Goal: Transaction & Acquisition: Purchase product/service

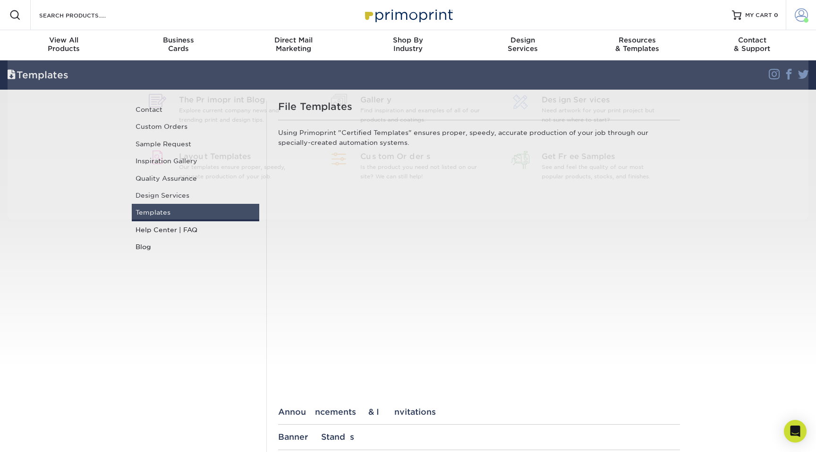
click at [805, 17] on span at bounding box center [801, 14] width 13 height 13
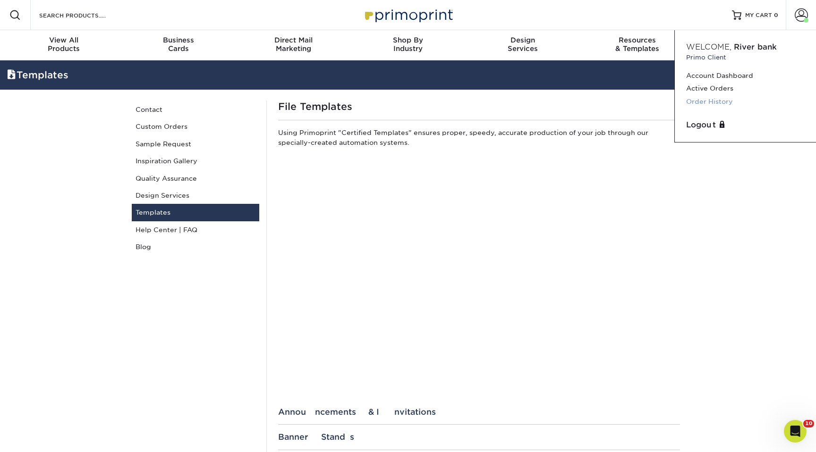
click at [715, 96] on link "Order History" at bounding box center [745, 101] width 118 height 13
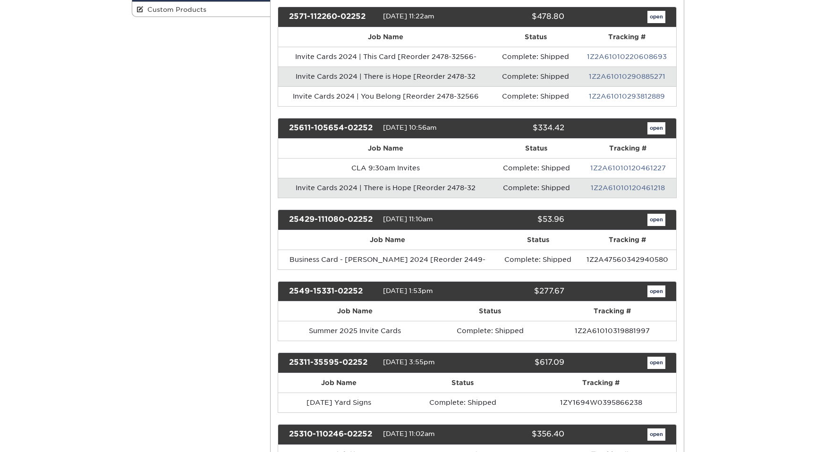
scroll to position [237, 0]
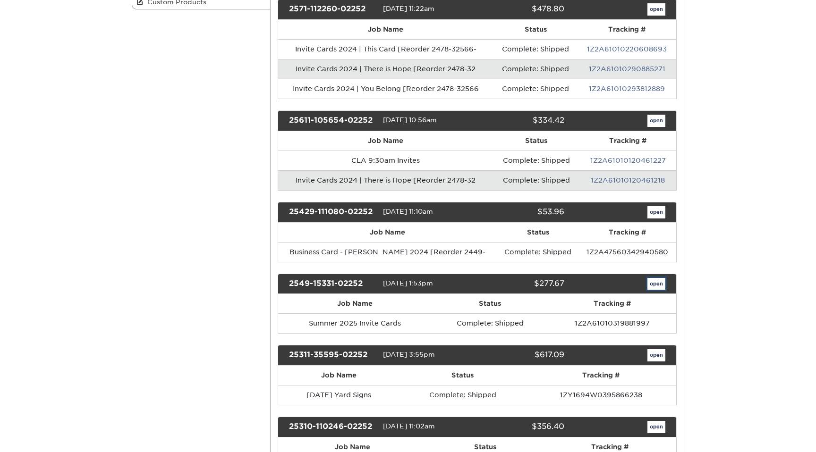
click at [651, 280] on link "open" at bounding box center [656, 284] width 18 height 12
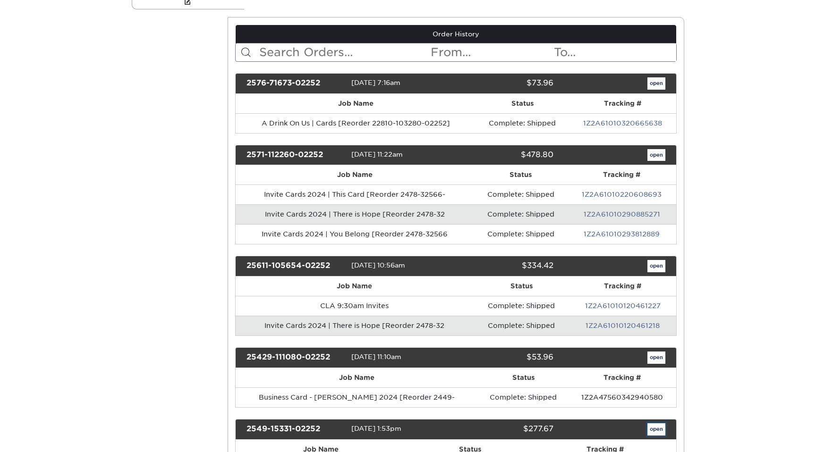
scroll to position [0, 0]
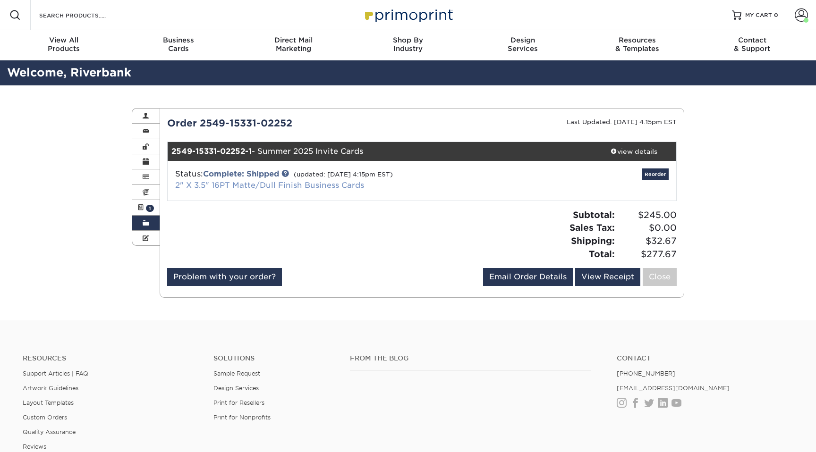
click at [251, 186] on link "2" X 3.5" 16PT Matte/Dull Finish Business Cards" at bounding box center [269, 185] width 189 height 9
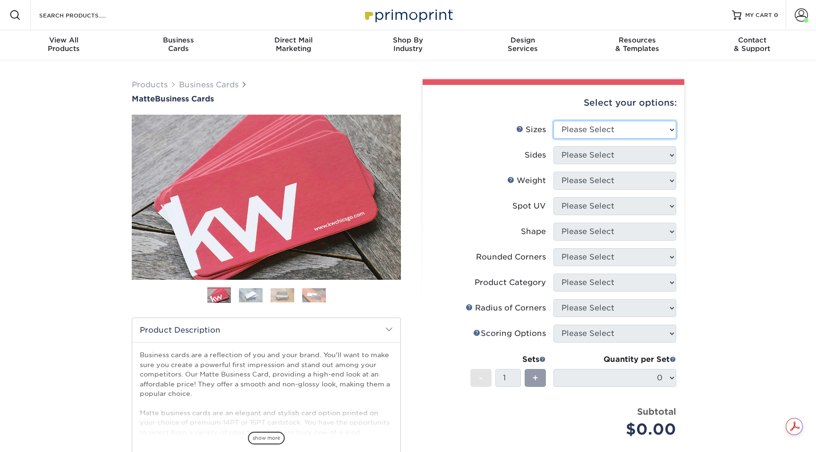
click at [628, 123] on select "Please Select 1.5" x 3.5" - Mini 1.75" x 3.5" - Mini 2" x 2" - Square 2" x 3" -…" at bounding box center [614, 130] width 123 height 18
select select "2.00x3.50"
click at [553, 121] on select "Please Select 1.5" x 3.5" - Mini 1.75" x 3.5" - Mini 2" x 2" - Square 2" x 3" -…" at bounding box center [614, 130] width 123 height 18
click at [643, 159] on select "Please Select Print Both Sides Print Front Only" at bounding box center [614, 155] width 123 height 18
select select "13abbda7-1d64-4f25-8bb2-c179b224825d"
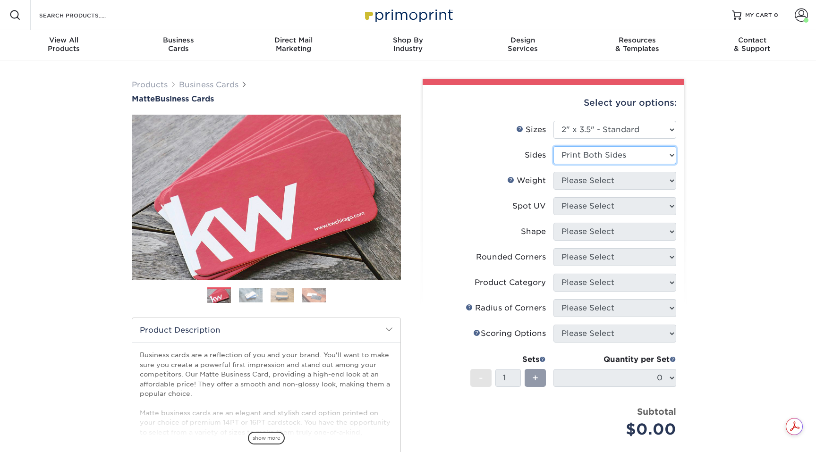
click at [553, 146] on select "Please Select Print Both Sides Print Front Only" at bounding box center [614, 155] width 123 height 18
click at [644, 183] on select "Please Select" at bounding box center [614, 181] width 123 height 18
select select "16PT"
click at [553, 172] on select "Please Select 16PT 14PT" at bounding box center [614, 181] width 123 height 18
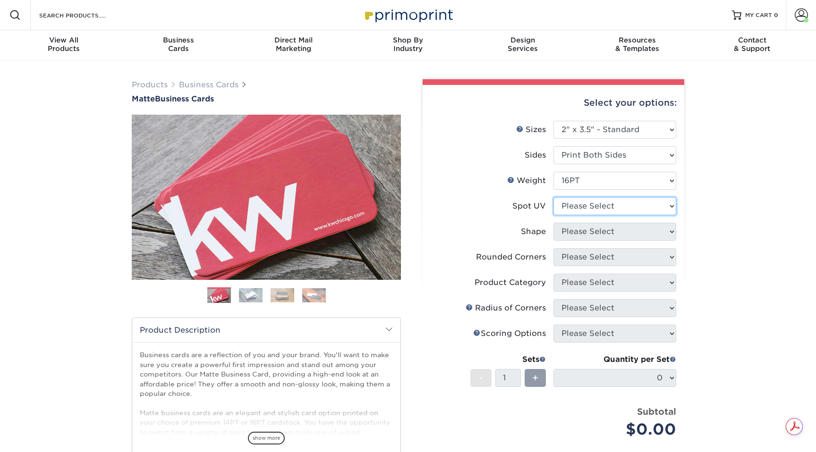
click at [641, 202] on select "Please Select No Spot UV Front and Back (Both Sides) Front Only Back Only" at bounding box center [614, 206] width 123 height 18
select select "3"
click at [553, 197] on select "Please Select No Spot UV Front and Back (Both Sides) Front Only Back Only" at bounding box center [614, 206] width 123 height 18
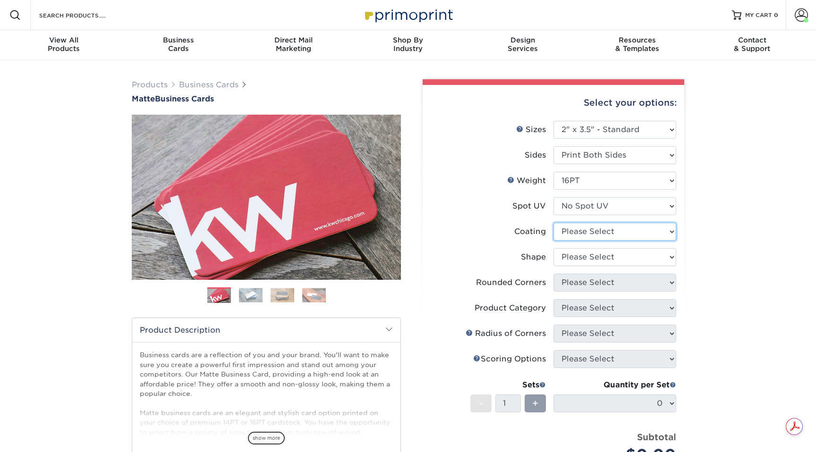
click at [633, 231] on select at bounding box center [614, 232] width 123 height 18
select select "121bb7b5-3b4d-429f-bd8d-bbf80e953313"
click at [553, 223] on select at bounding box center [614, 232] width 123 height 18
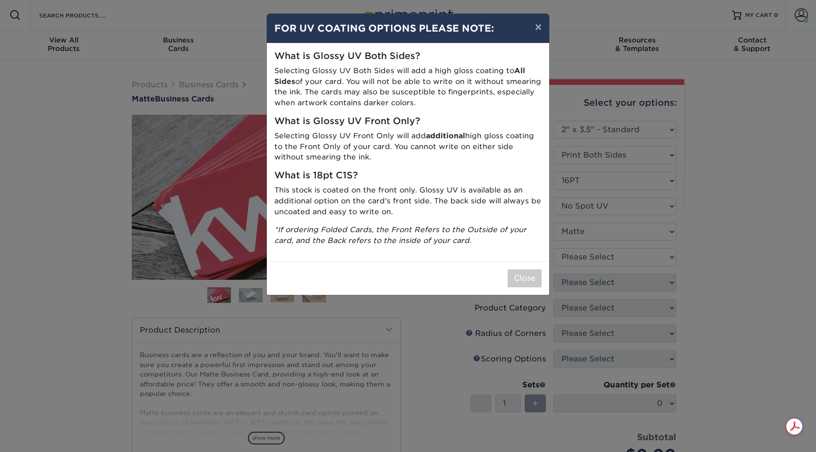
click at [628, 254] on div "× FOR UV COATING OPTIONS PLEASE NOTE: What is Glossy UV Both Sides? Selecting G…" at bounding box center [408, 226] width 816 height 452
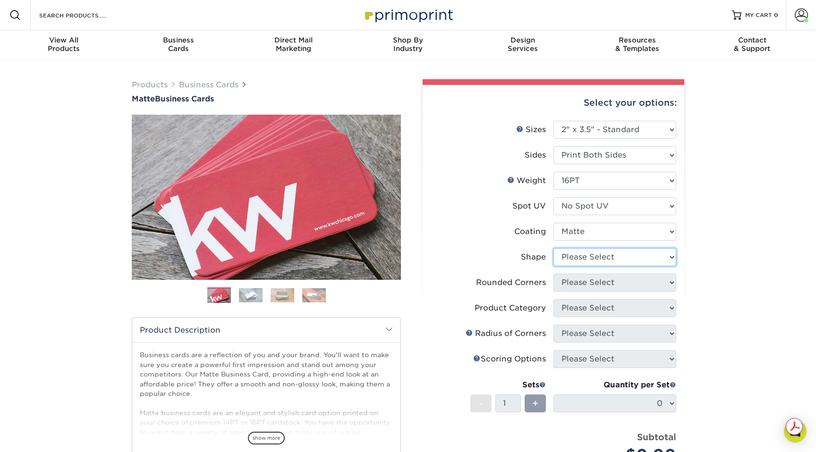
click at [626, 258] on select "Please Select Standard Oval" at bounding box center [614, 257] width 123 height 18
select select "standard"
click at [553, 248] on select "Please Select Standard Oval" at bounding box center [614, 257] width 123 height 18
click at [617, 280] on select "Please Select Yes - Round 2 Corners Yes - Round 4 Corners No" at bounding box center [614, 283] width 123 height 18
select select "0"
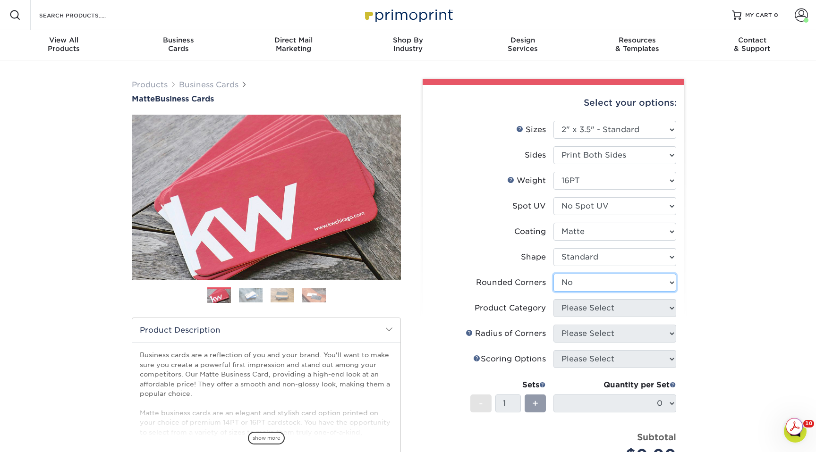
click at [553, 274] on select "Please Select Yes - Round 2 Corners Yes - Round 4 Corners No" at bounding box center [614, 283] width 123 height 18
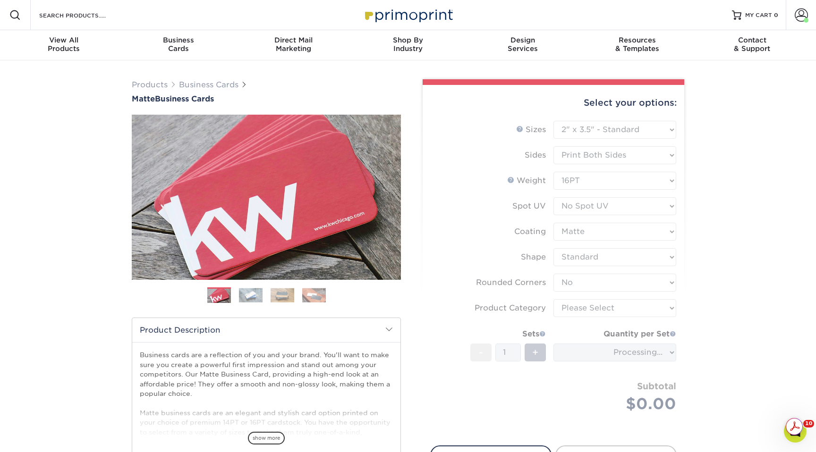
click at [615, 315] on form "Sizes Help Sizes Please Select 1.5" x 3.5" - Mini 1.75" x 3.5" - Mini 2" x 2" -…" at bounding box center [553, 278] width 246 height 314
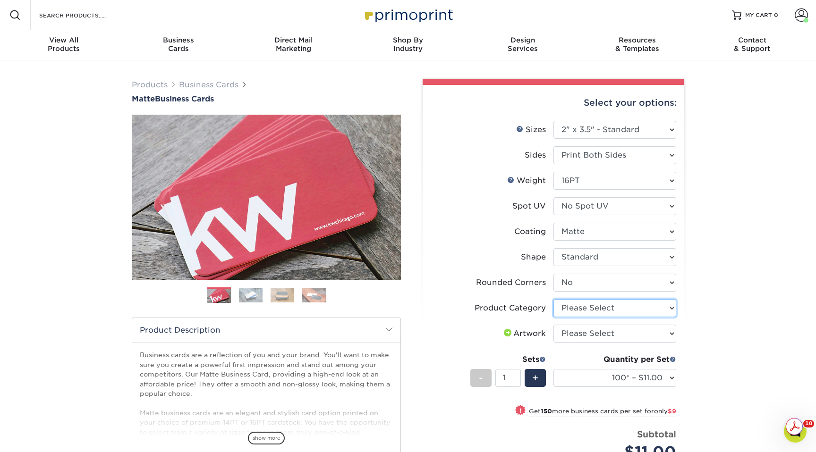
click at [612, 313] on select "Please Select Business Cards" at bounding box center [614, 308] width 123 height 18
select select "3b5148f1-0588-4f88-a218-97bcfdce65c1"
click at [553, 299] on select "Please Select Business Cards" at bounding box center [614, 308] width 123 height 18
click at [615, 331] on select "Please Select I will upload files I need a design - $100" at bounding box center [614, 334] width 123 height 18
select select "upload"
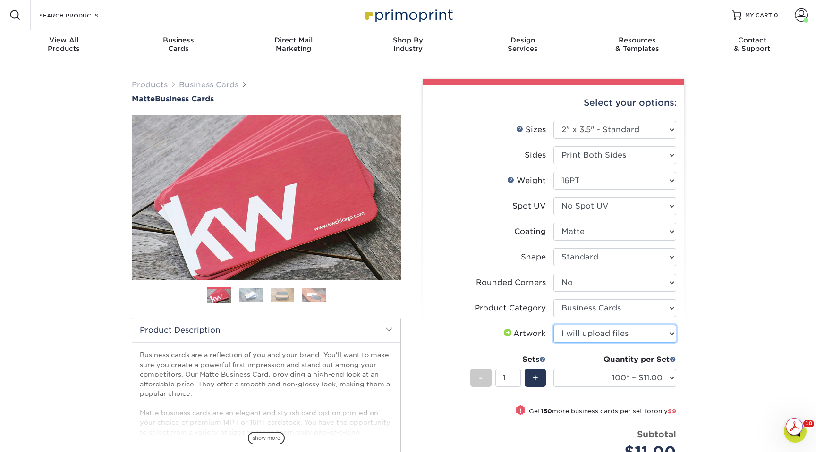
click at [553, 325] on select "Please Select I will upload files I need a design - $100" at bounding box center [614, 334] width 123 height 18
click at [602, 379] on select "100* – $11.00 250* – $20.00 500 – $39.00 1000 – $49.00 2500 – $87.00 5000 – $16…" at bounding box center [614, 378] width 123 height 18
select select "2500 – $87.00"
click at [553, 369] on select "100* – $11.00 250* – $20.00 500 – $39.00 1000 – $49.00 2500 – $87.00 5000 – $16…" at bounding box center [614, 378] width 123 height 18
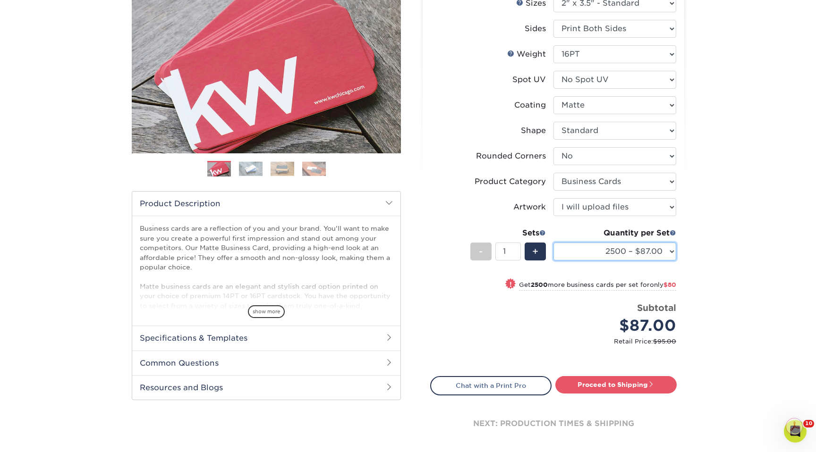
scroll to position [127, 0]
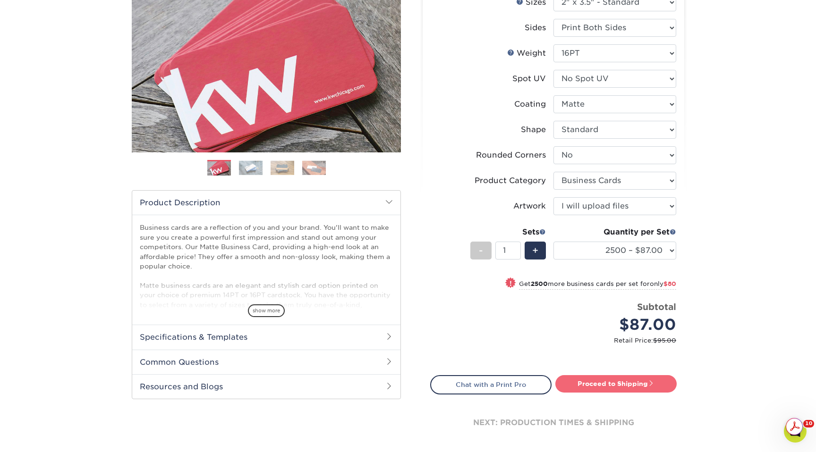
click at [626, 384] on link "Proceed to Shipping" at bounding box center [615, 383] width 121 height 17
type input "Set 1"
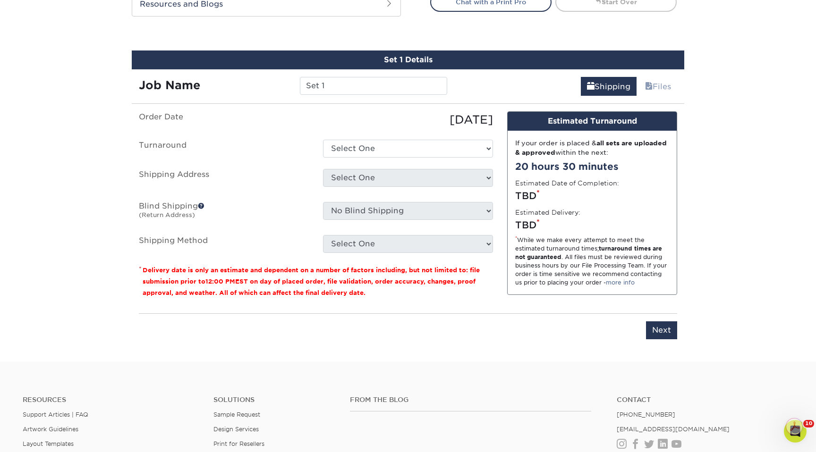
scroll to position [528, 0]
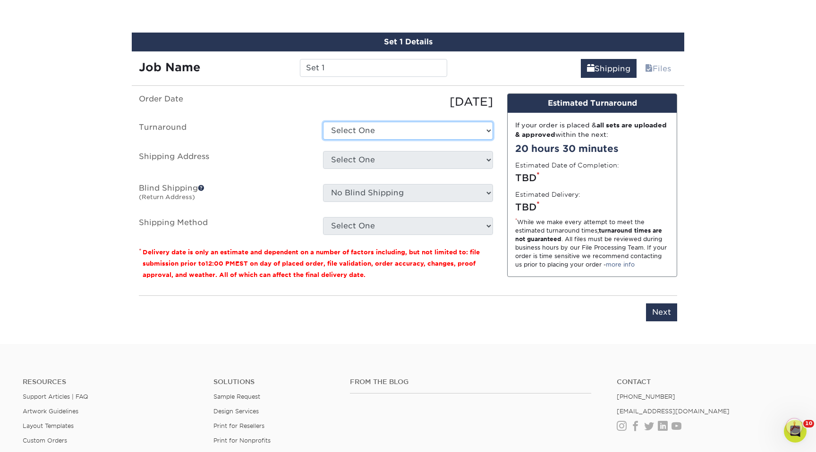
click at [450, 133] on select "Select One 2-4 Business Days 2 Day Next Business Day" at bounding box center [408, 131] width 170 height 18
select select "4ad60ddd-8d1f-48e0-9091-e5898b254fb2"
click at [323, 122] on select "Select One 2-4 Business Days 2 Day Next Business Day" at bounding box center [408, 131] width 170 height 18
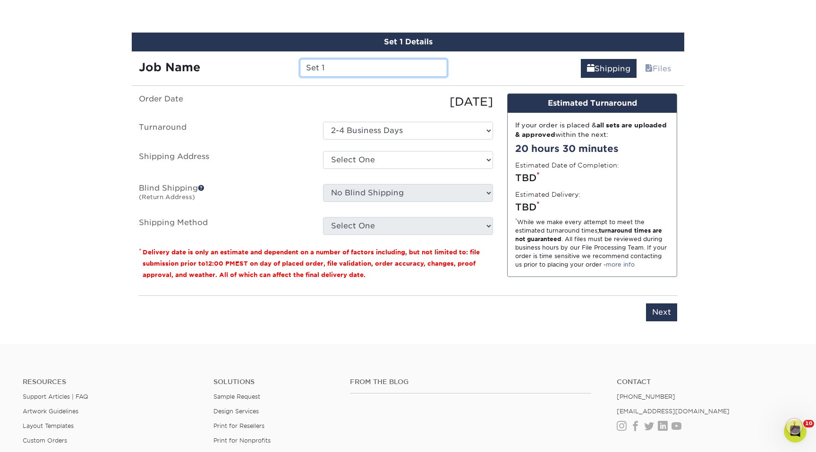
click at [348, 68] on input "Set 1" at bounding box center [373, 68] width 147 height 18
type input "Fall 2025 Invite Card - WRJ "church doesn't suck""
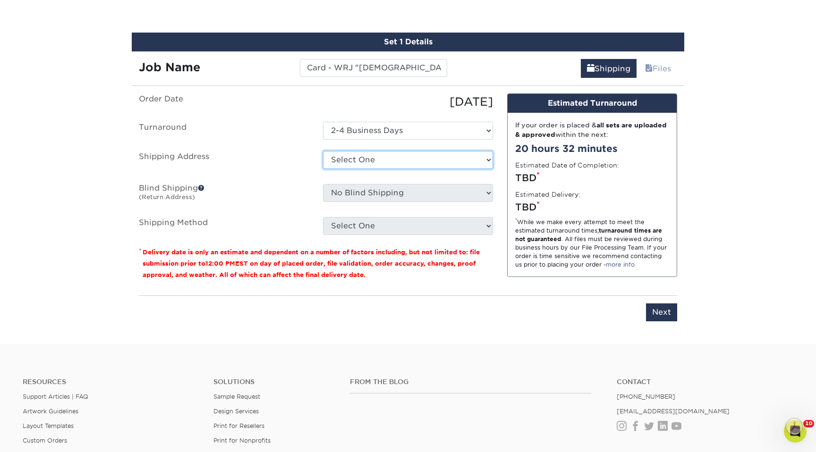
click at [406, 160] on select "Select One Jeremiah Home Riverbank Church Office WRJ Riverbank Office - Hannah …" at bounding box center [408, 160] width 170 height 18
select select "226316"
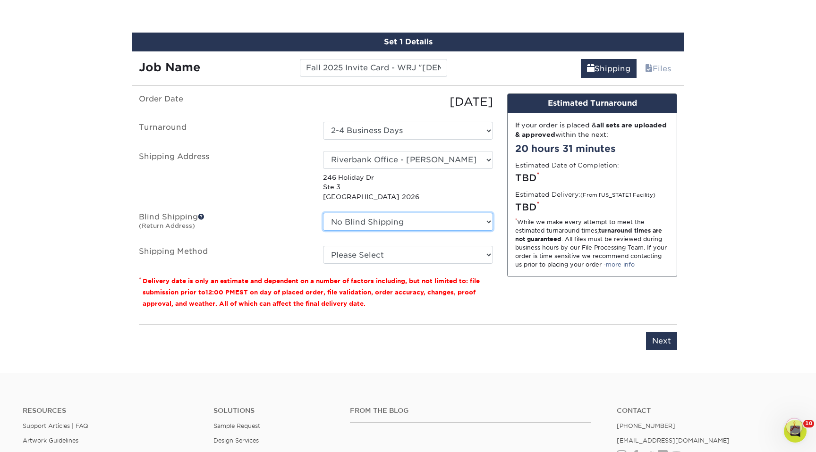
click at [409, 222] on select "No Blind Shipping Jeremiah Home Riverbank Church Office WRJ Riverbank Office - …" at bounding box center [408, 222] width 170 height 18
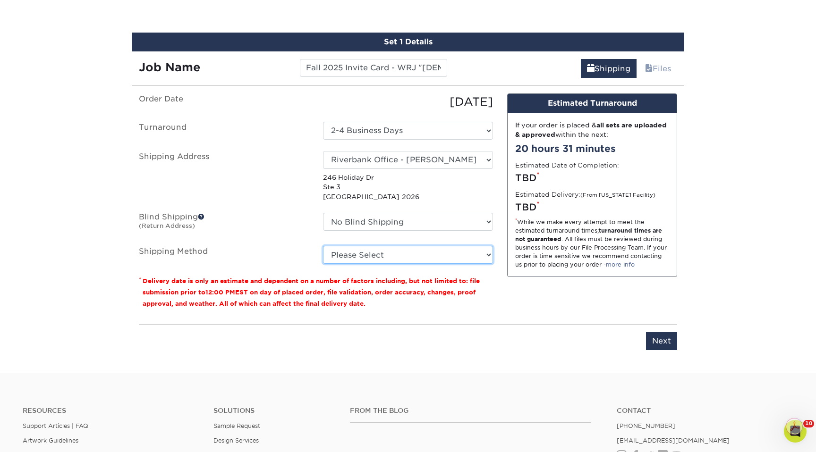
click at [408, 253] on select "Please Select Ground Shipping (+$11.20) 3 Day Shipping Service (+$18.74) 2 Day …" at bounding box center [408, 255] width 170 height 18
select select "03"
click at [323, 246] on select "Please Select Ground Shipping (+$11.20) 3 Day Shipping Service (+$18.74) 2 Day …" at bounding box center [408, 255] width 170 height 18
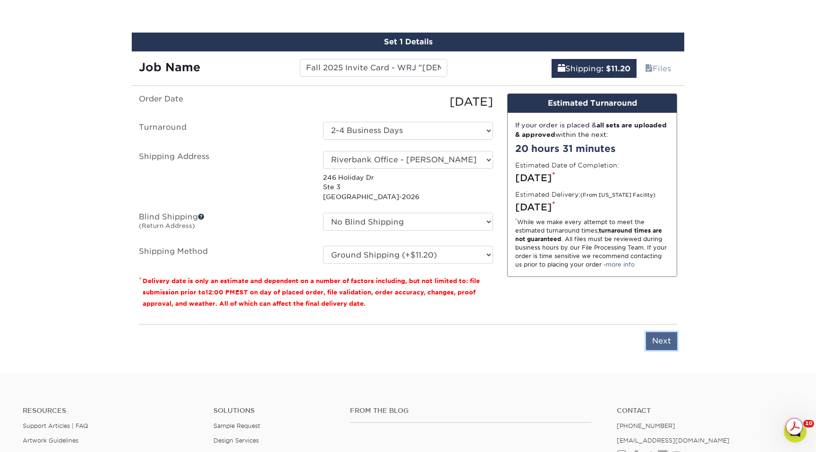
click at [664, 333] on input "Next" at bounding box center [661, 341] width 31 height 18
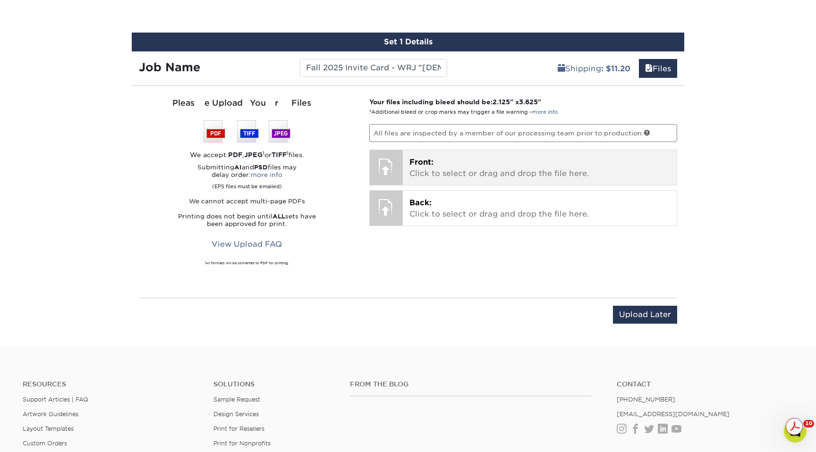
click at [491, 150] on div "Front: Click to select or drag and drop the file here. Choose file Front: valer…" at bounding box center [523, 168] width 308 height 36
click at [488, 168] on p "Front: Click to select or drag and drop the file here." at bounding box center [539, 168] width 261 height 23
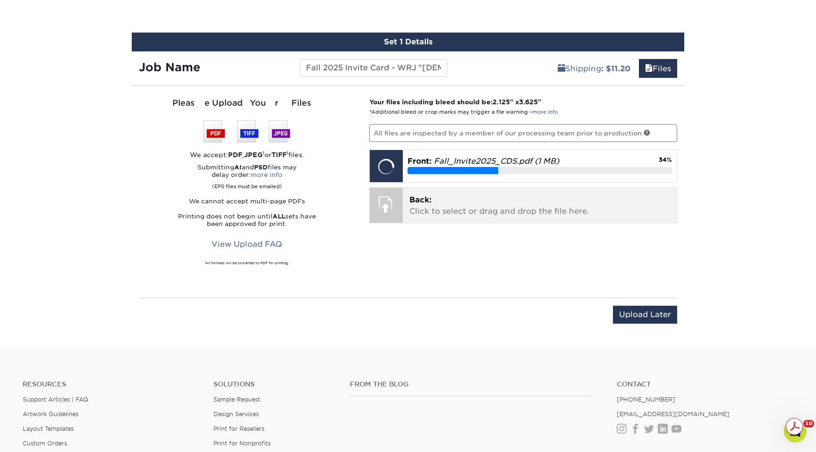
click at [558, 209] on p "Back: Click to select or drag and drop the file here." at bounding box center [539, 205] width 261 height 23
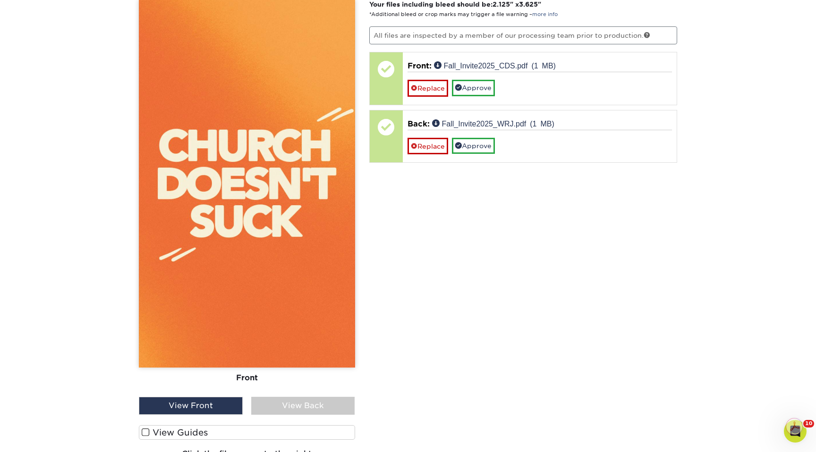
scroll to position [627, 0]
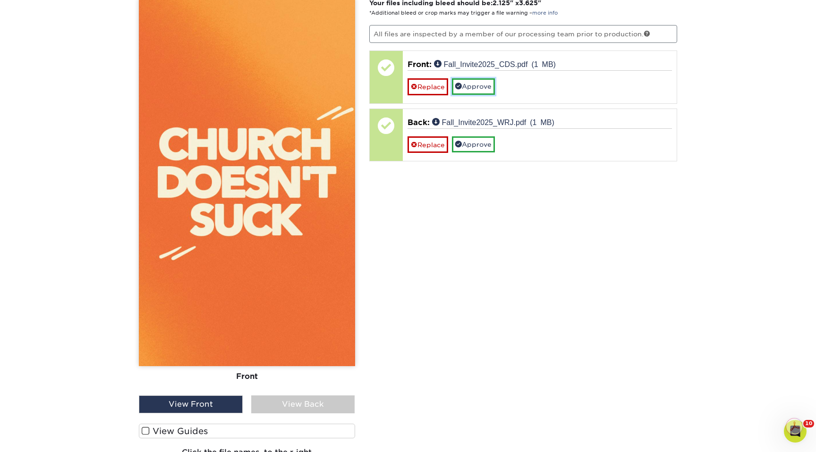
click at [465, 88] on link "Approve" at bounding box center [473, 86] width 43 height 16
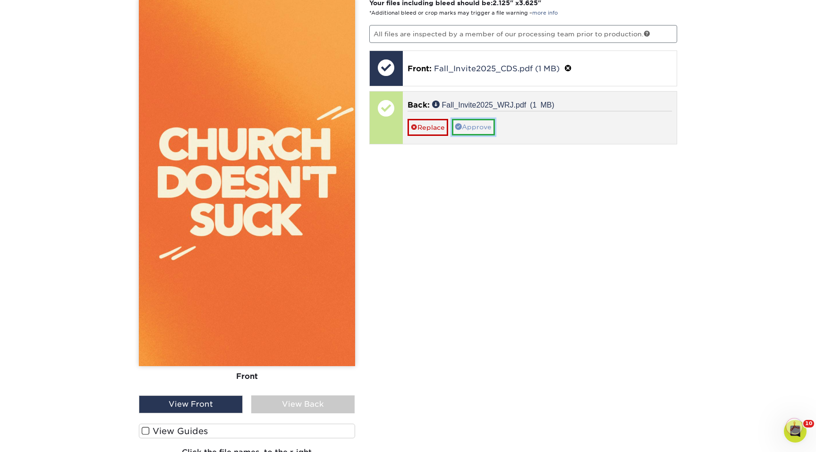
click at [470, 125] on link "Approve" at bounding box center [473, 127] width 43 height 16
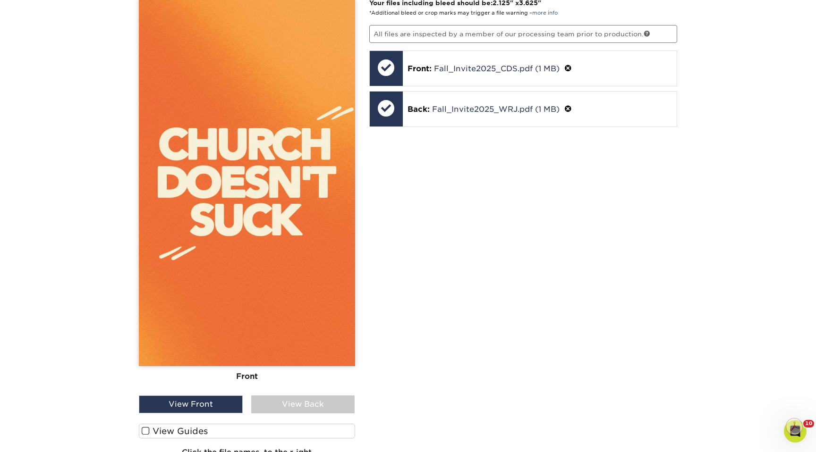
click at [292, 408] on div "View Back" at bounding box center [303, 405] width 104 height 18
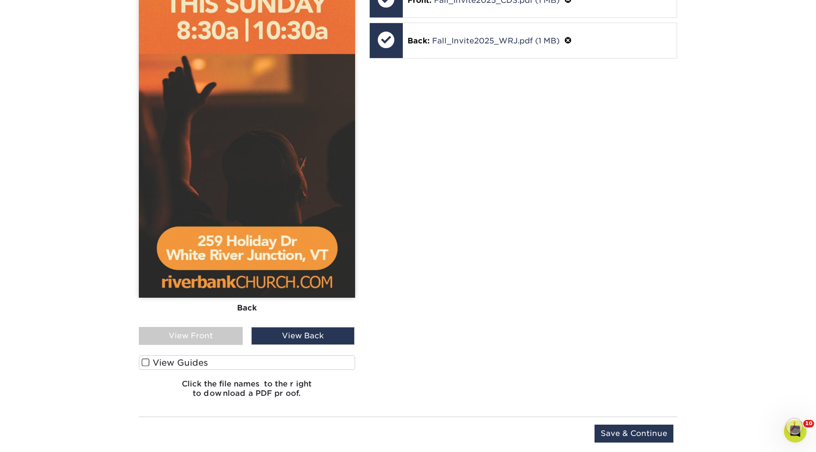
scroll to position [713, 0]
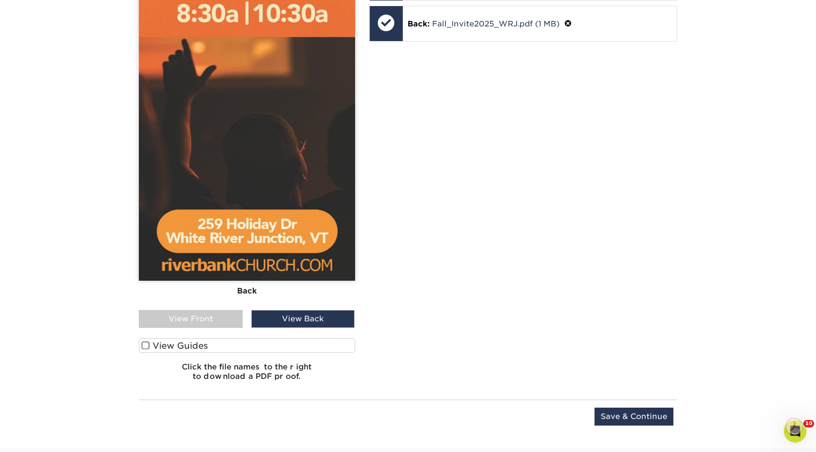
click at [291, 342] on label "View Guides" at bounding box center [247, 345] width 216 height 15
click at [0, 0] on input "View Guides" at bounding box center [0, 0] width 0 height 0
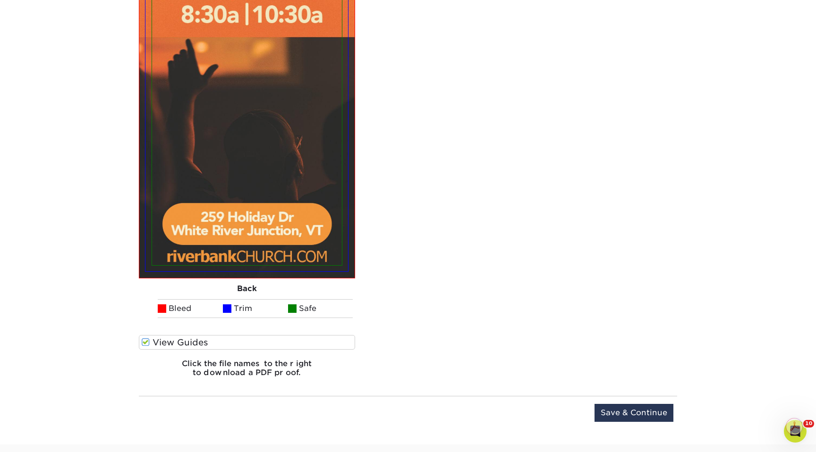
click at [288, 349] on label "View Guides" at bounding box center [247, 342] width 216 height 15
click at [0, 0] on input "View Guides" at bounding box center [0, 0] width 0 height 0
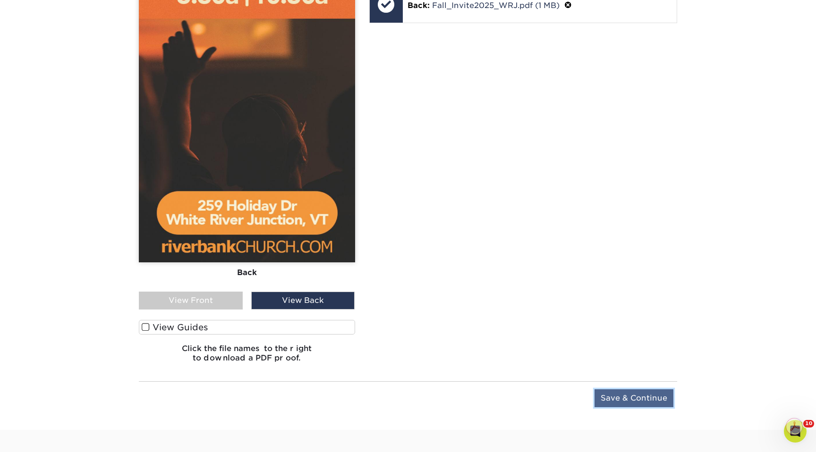
click at [631, 400] on input "Save & Continue" at bounding box center [633, 398] width 79 height 18
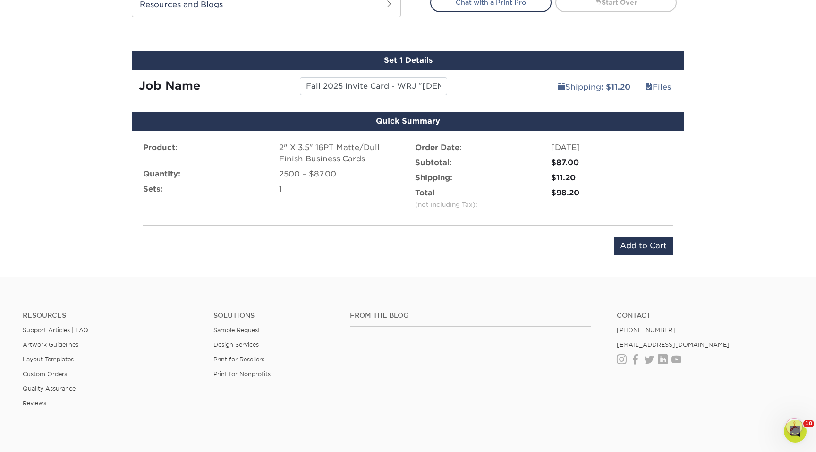
scroll to position [509, 0]
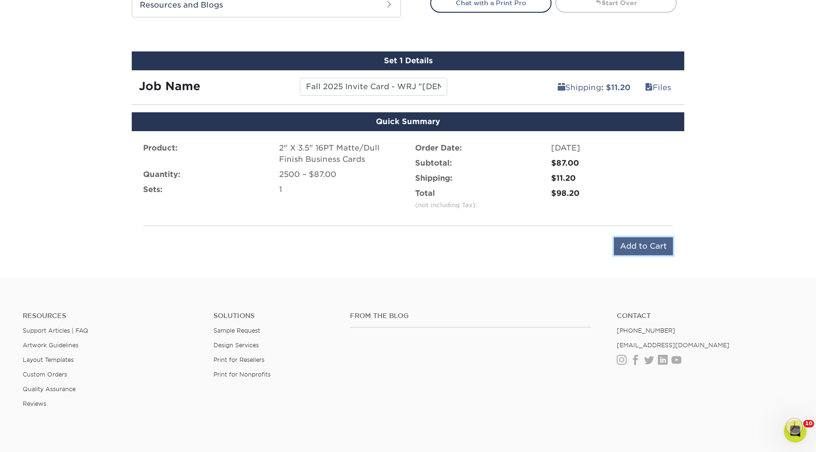
click at [639, 245] on input "Add to Cart" at bounding box center [643, 246] width 59 height 18
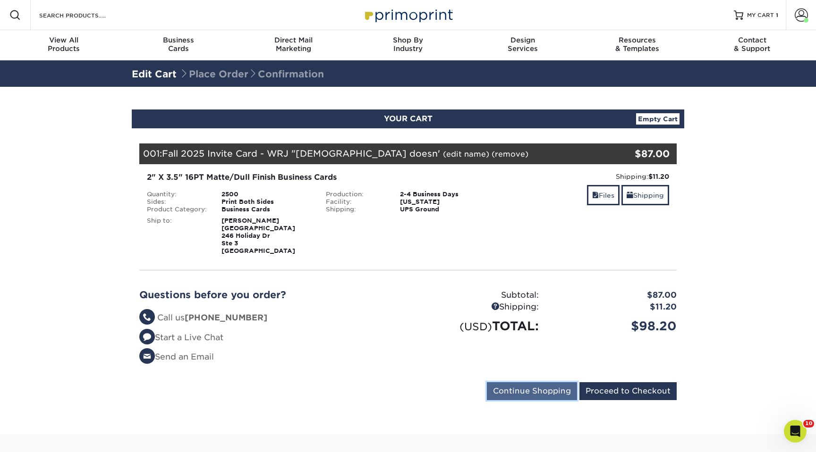
click at [547, 400] on input "Continue Shopping" at bounding box center [532, 391] width 90 height 18
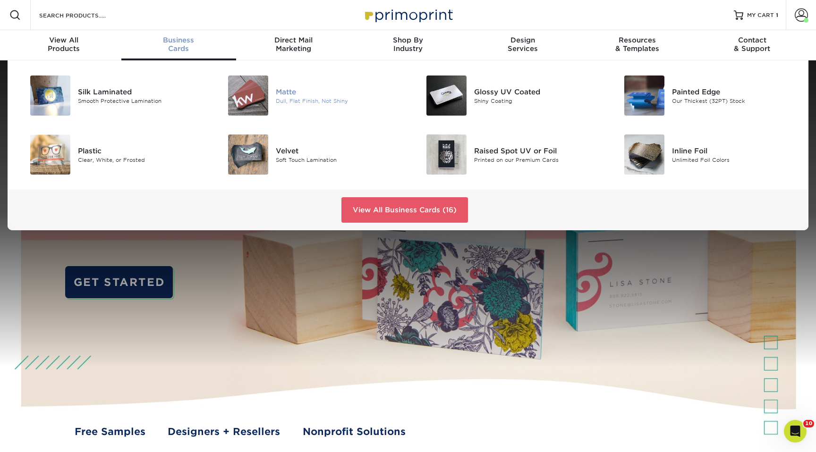
click at [257, 110] on img at bounding box center [248, 96] width 40 height 40
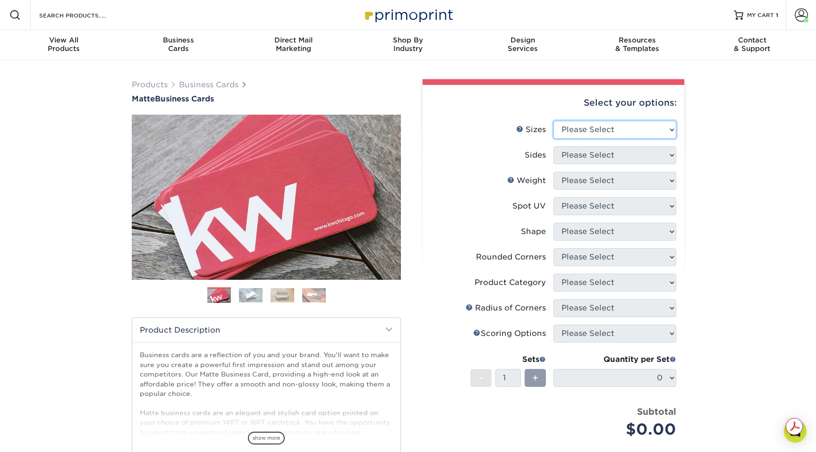
click at [565, 125] on select "Please Select 1.5" x 3.5" - Mini 1.75" x 3.5" - Mini 2" x 2" - Square 2" x 3" -…" at bounding box center [614, 130] width 123 height 18
select select "2.00x3.50"
click at [553, 121] on select "Please Select 1.5" x 3.5" - Mini 1.75" x 3.5" - Mini 2" x 2" - Square 2" x 3" -…" at bounding box center [614, 130] width 123 height 18
click at [593, 157] on select "Please Select Print Both Sides Print Front Only" at bounding box center [614, 155] width 123 height 18
select select "13abbda7-1d64-4f25-8bb2-c179b224825d"
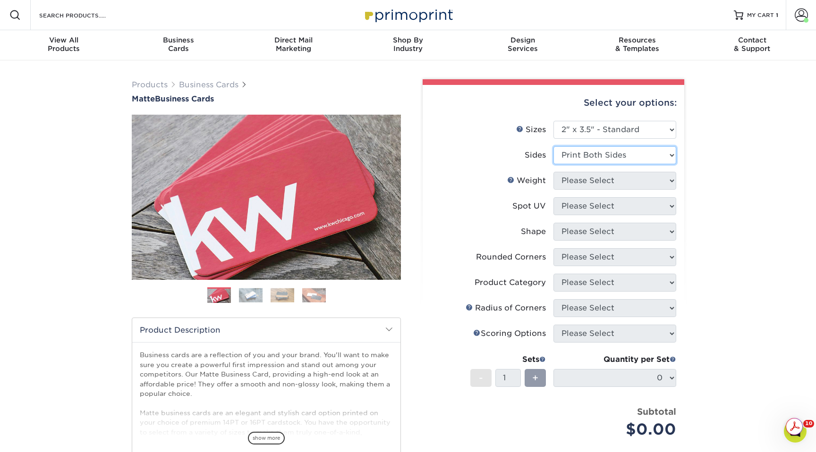
click at [553, 146] on select "Please Select Print Both Sides Print Front Only" at bounding box center [614, 155] width 123 height 18
click at [598, 178] on select "Please Select 16PT 14PT" at bounding box center [614, 181] width 123 height 18
select select "16PT"
click at [553, 172] on select "Please Select 16PT 14PT" at bounding box center [614, 181] width 123 height 18
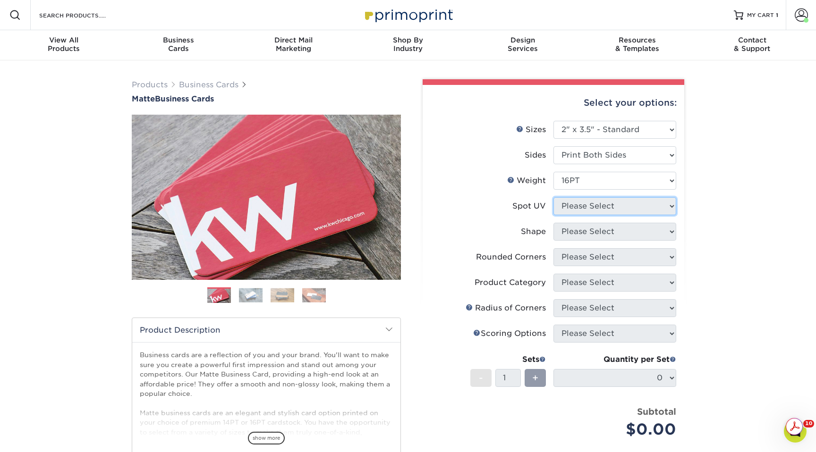
click at [598, 210] on select "Please Select No Spot UV Front and Back (Both Sides) Front Only Back Only" at bounding box center [614, 206] width 123 height 18
select select "3"
click at [553, 197] on select "Please Select No Spot UV Front and Back (Both Sides) Front Only Back Only" at bounding box center [614, 206] width 123 height 18
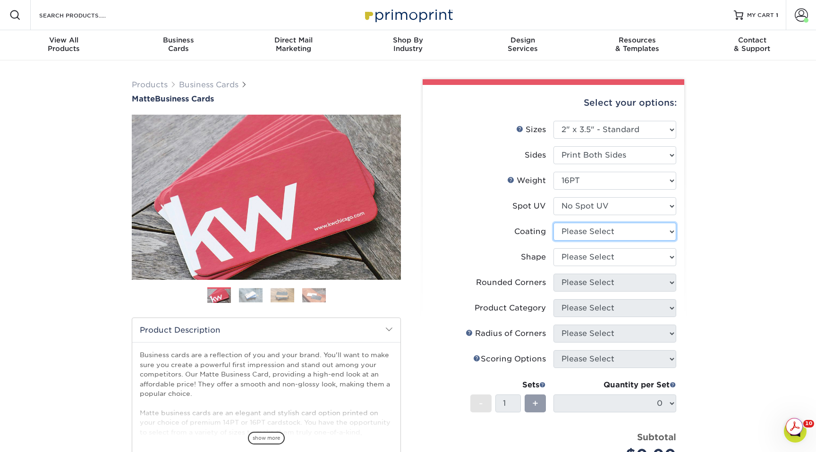
click at [598, 228] on select at bounding box center [614, 232] width 123 height 18
select select "121bb7b5-3b4d-429f-bd8d-bbf80e953313"
click at [553, 223] on select at bounding box center [614, 232] width 123 height 18
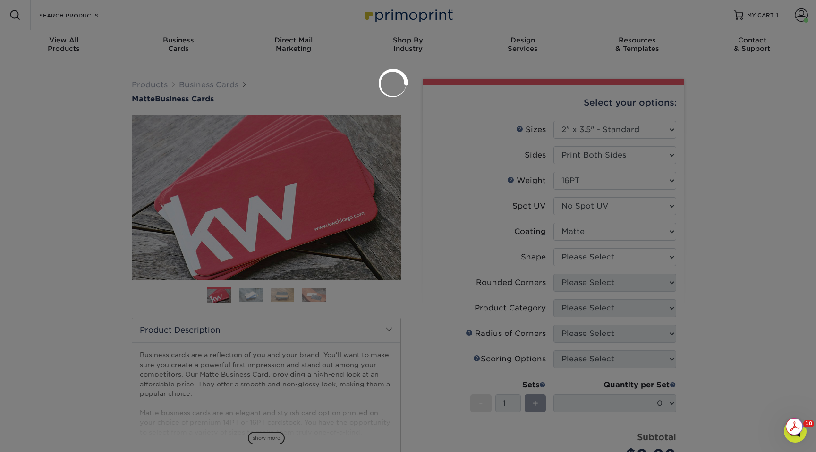
click at [599, 256] on div at bounding box center [408, 226] width 816 height 452
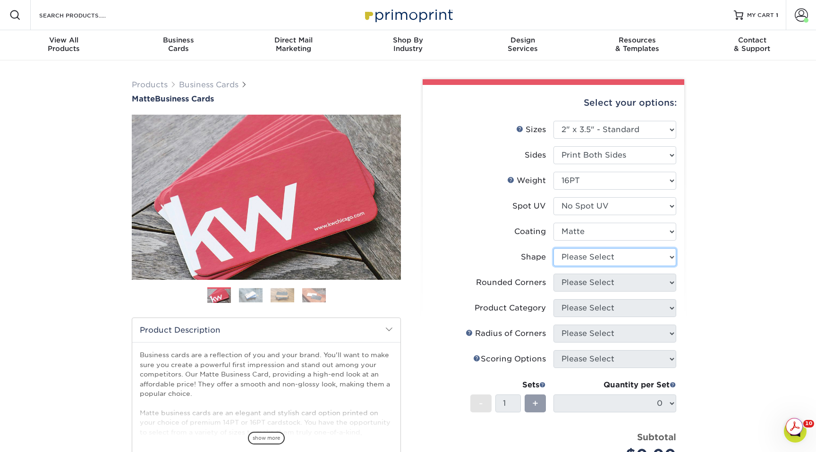
click at [600, 258] on select "Please Select Standard Oval" at bounding box center [614, 257] width 123 height 18
select select "standard"
click at [553, 248] on select "Please Select Standard Oval" at bounding box center [614, 257] width 123 height 18
click at [600, 287] on select "Please Select Yes - Round 2 Corners Yes - Round 4 Corners No" at bounding box center [614, 283] width 123 height 18
select select "0"
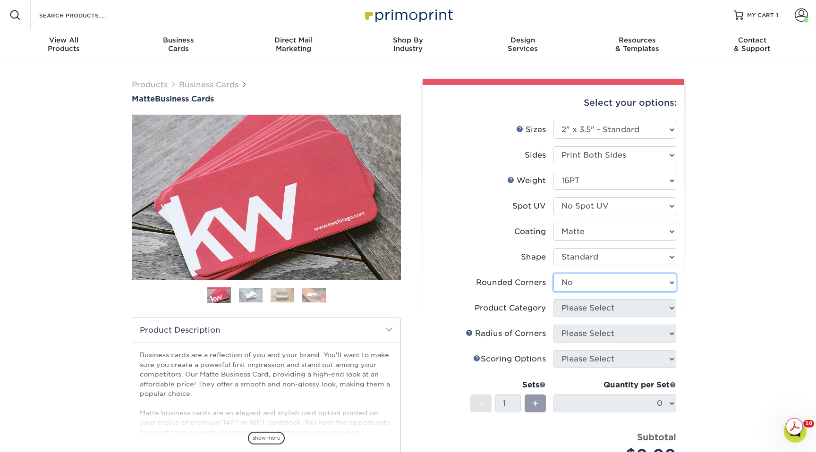
click at [553, 274] on select "Please Select Yes - Round 2 Corners Yes - Round 4 Corners No" at bounding box center [614, 283] width 123 height 18
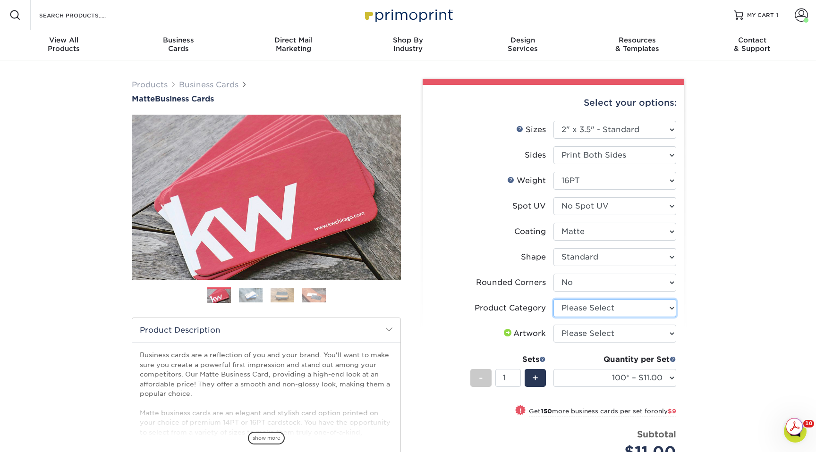
click at [598, 311] on select "Please Select Business Cards" at bounding box center [614, 308] width 123 height 18
select select "3b5148f1-0588-4f88-a218-97bcfdce65c1"
click at [553, 299] on select "Please Select Business Cards" at bounding box center [614, 308] width 123 height 18
click at [598, 334] on select "Please Select I will upload files I need a design - $100" at bounding box center [614, 334] width 123 height 18
select select "upload"
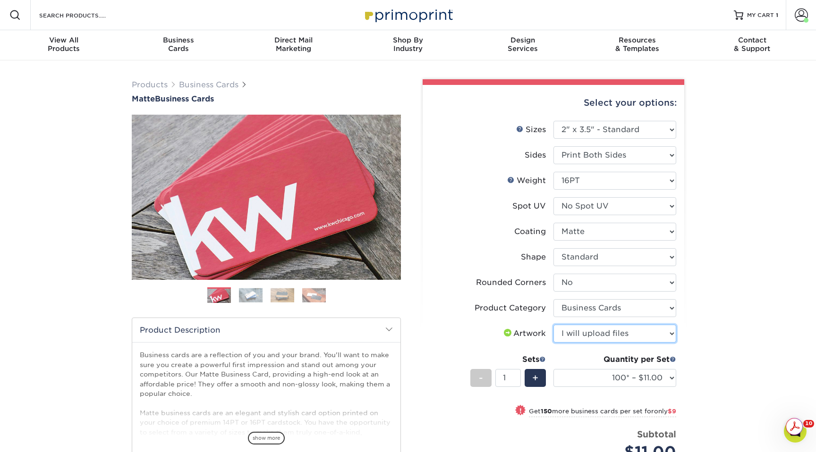
click at [553, 325] on select "Please Select I will upload files I need a design - $100" at bounding box center [614, 334] width 123 height 18
click at [596, 380] on select "100* – $11.00 250* – $20.00 500 – $39.00 1000 – $49.00 2500 – $87.00 5000 – $16…" at bounding box center [614, 378] width 123 height 18
select select "2500 – $87.00"
click at [553, 369] on select "100* – $11.00 250* – $20.00 500 – $39.00 1000 – $49.00 2500 – $87.00 5000 – $16…" at bounding box center [614, 378] width 123 height 18
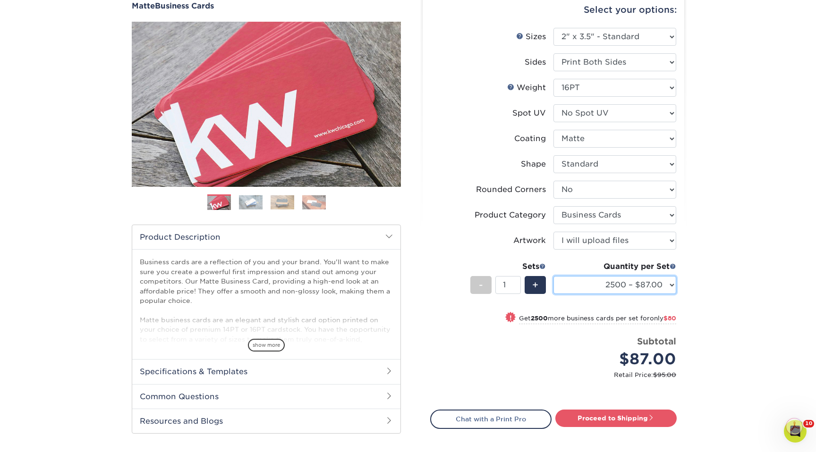
scroll to position [109, 0]
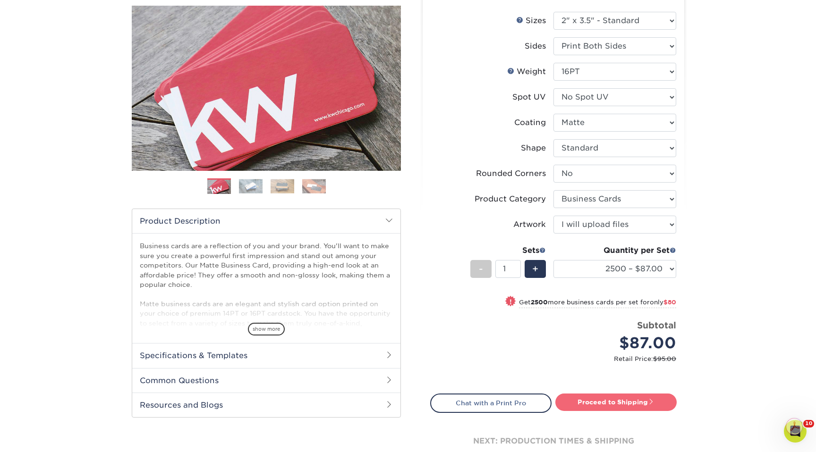
click at [607, 402] on link "Proceed to Shipping" at bounding box center [615, 402] width 121 height 17
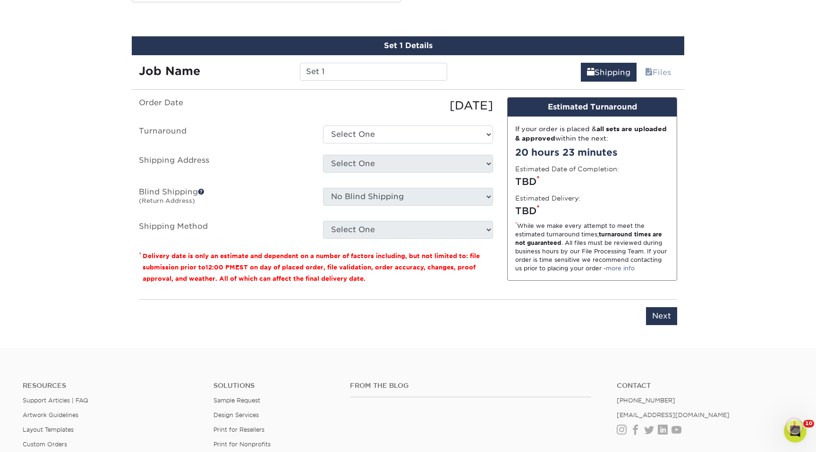
scroll to position [528, 0]
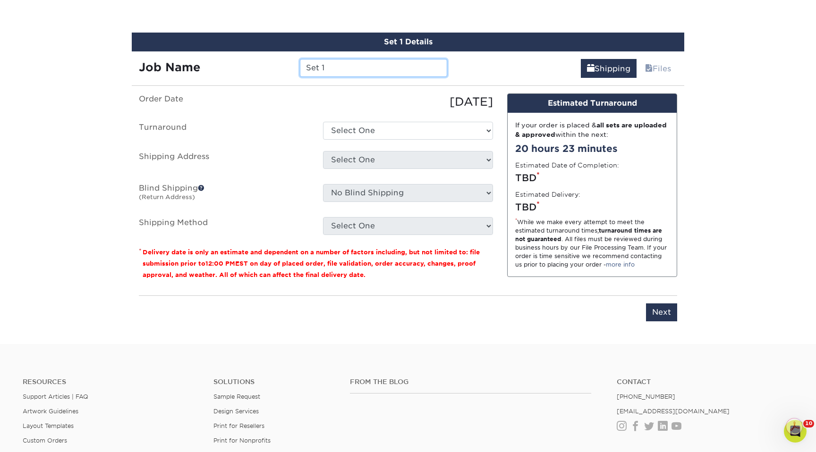
click at [392, 68] on input "Set 1" at bounding box center [373, 68] width 147 height 18
type input "Fall 2025 Invite Card - WRJ "there is hope""
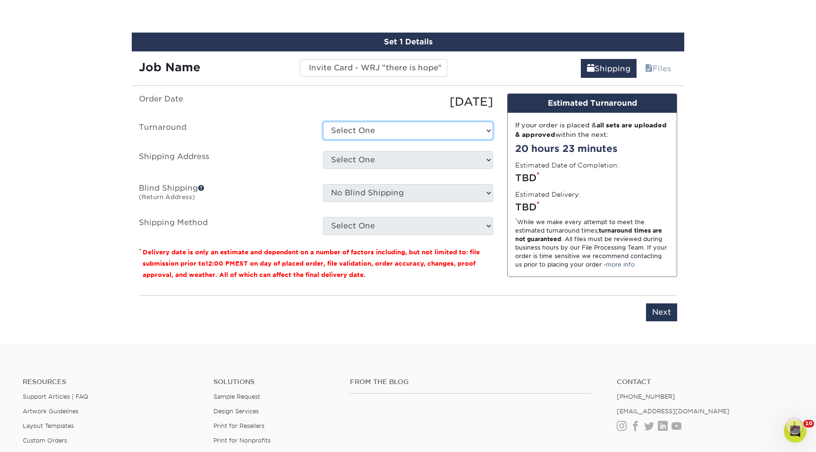
click at [340, 138] on select "Select One 2-4 Business Days 2 Day Next Business Day" at bounding box center [408, 131] width 170 height 18
select select "4ad60ddd-8d1f-48e0-9091-e5898b254fb2"
click at [323, 122] on select "Select One 2-4 Business Days 2 Day Next Business Day" at bounding box center [408, 131] width 170 height 18
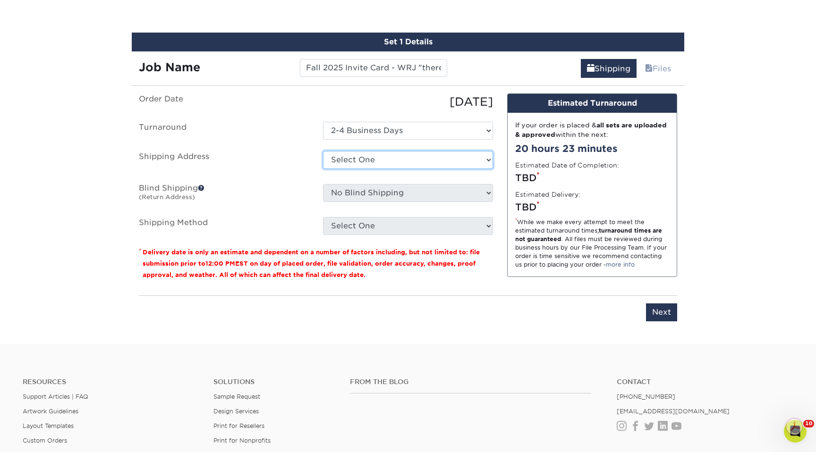
click at [357, 152] on select "Select One Jeremiah Home Riverbank Church Office WRJ Riverbank Office - Hannah …" at bounding box center [408, 160] width 170 height 18
select select "226316"
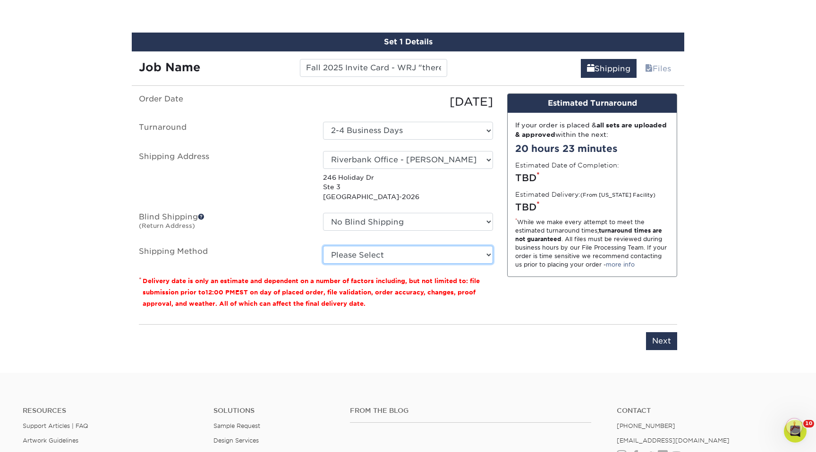
click at [380, 257] on select "Please Select Ground Shipping (+$11.20) 3 Day Shipping Service (+$18.74) 2 Day …" at bounding box center [408, 255] width 170 height 18
select select "03"
click at [323, 246] on select "Please Select Ground Shipping (+$11.20) 3 Day Shipping Service (+$18.74) 2 Day …" at bounding box center [408, 255] width 170 height 18
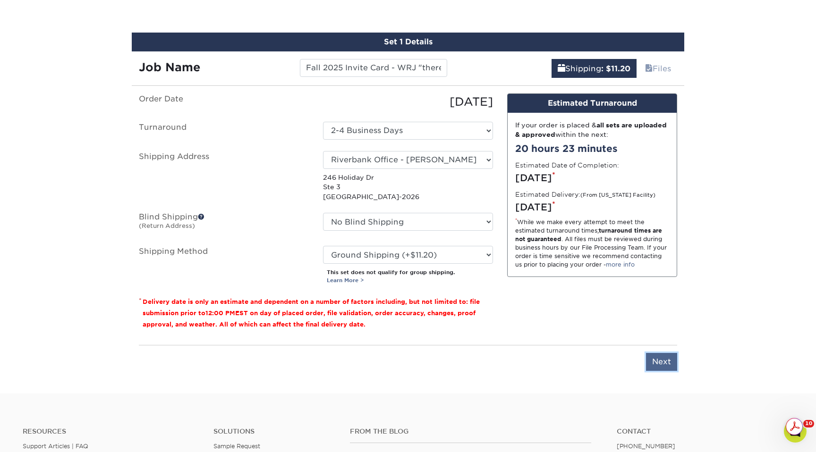
click at [676, 367] on input "Next" at bounding box center [661, 362] width 31 height 18
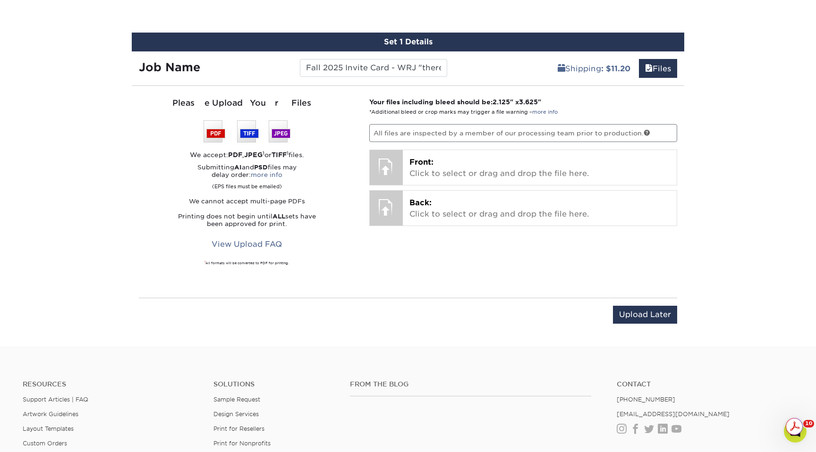
click at [558, 187] on div "Your files including bleed should be: 2.125 " x 3.625 " *Additional bleed or cr…" at bounding box center [523, 191] width 322 height 189
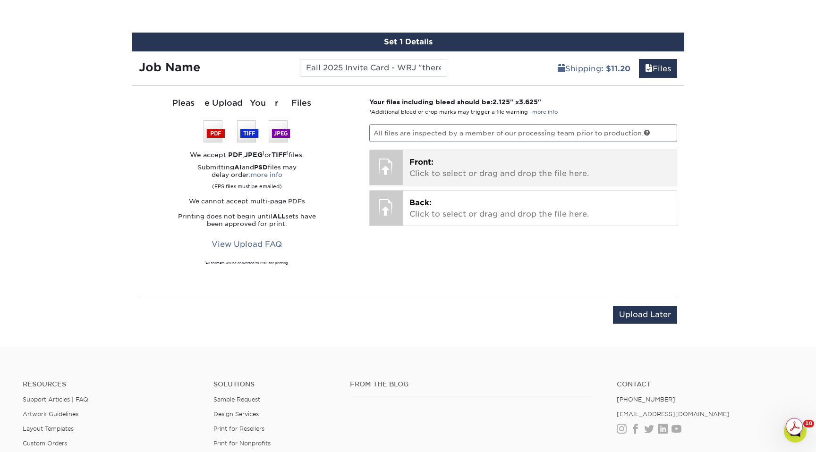
click at [553, 182] on div "Front: Click to select or drag and drop the file here. Choose file" at bounding box center [540, 167] width 274 height 35
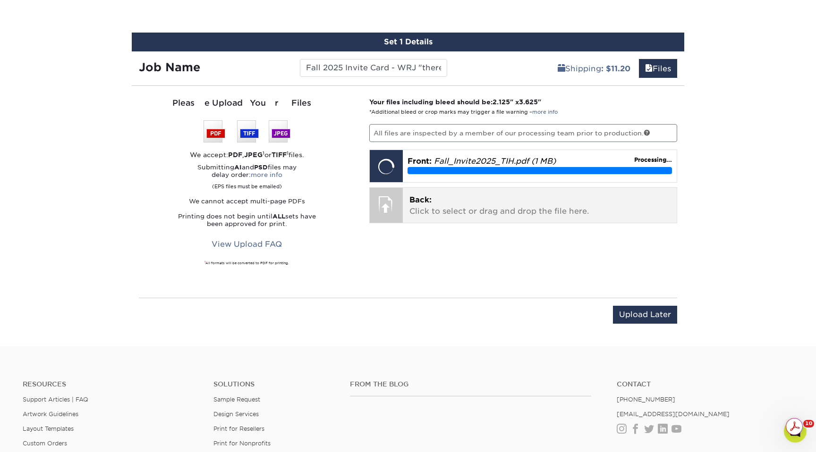
click at [495, 202] on p "Back: Click to select or drag and drop the file here." at bounding box center [539, 205] width 261 height 23
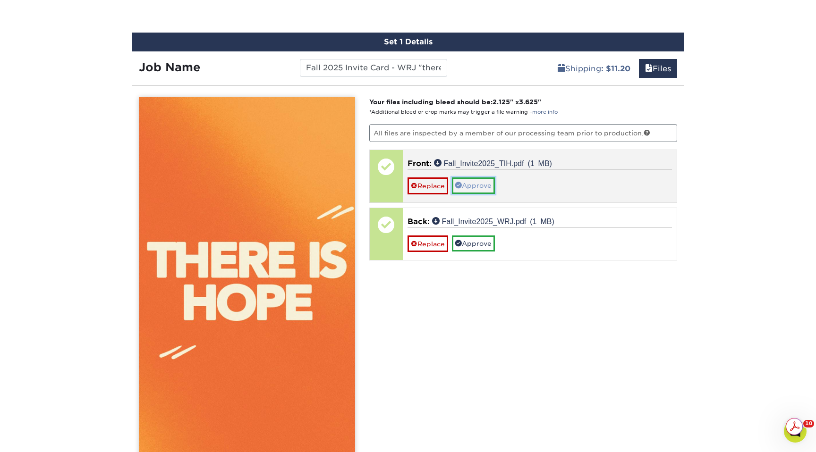
click at [478, 191] on link "Approve" at bounding box center [473, 186] width 43 height 16
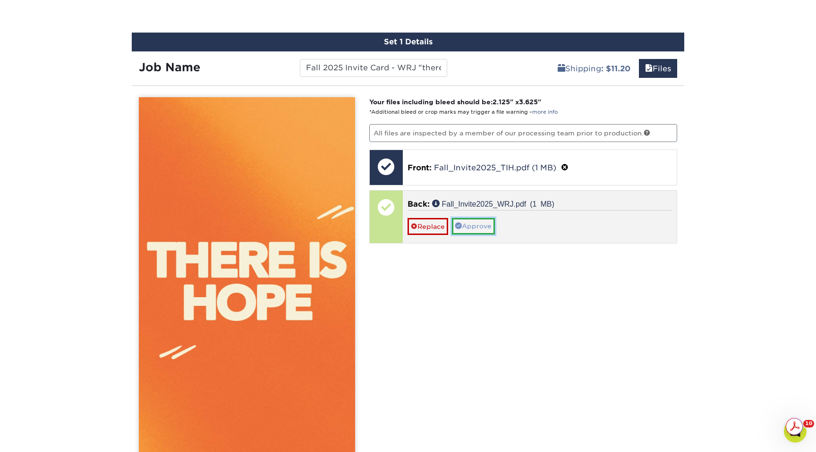
click at [476, 223] on link "Approve" at bounding box center [473, 226] width 43 height 16
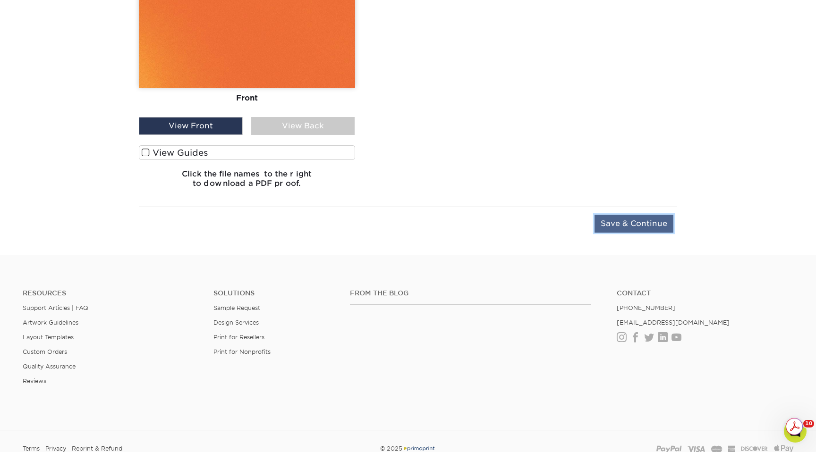
click at [657, 220] on input "Save & Continue" at bounding box center [633, 224] width 79 height 18
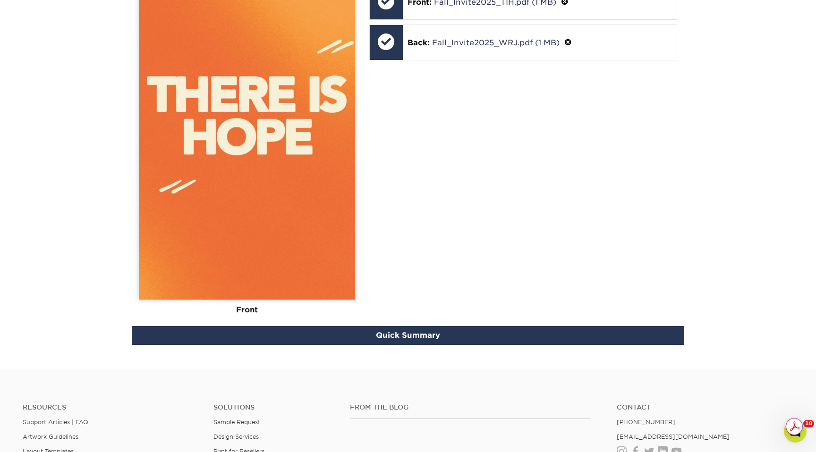
scroll to position [611, 0]
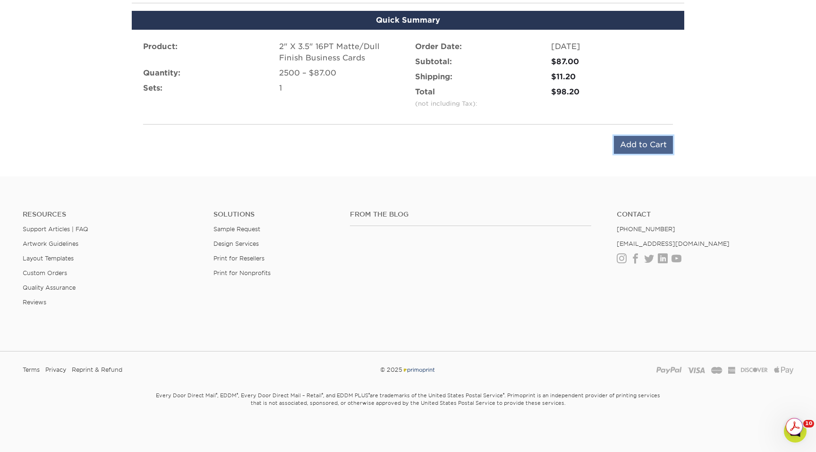
click at [632, 148] on input "Add to Cart" at bounding box center [643, 145] width 59 height 18
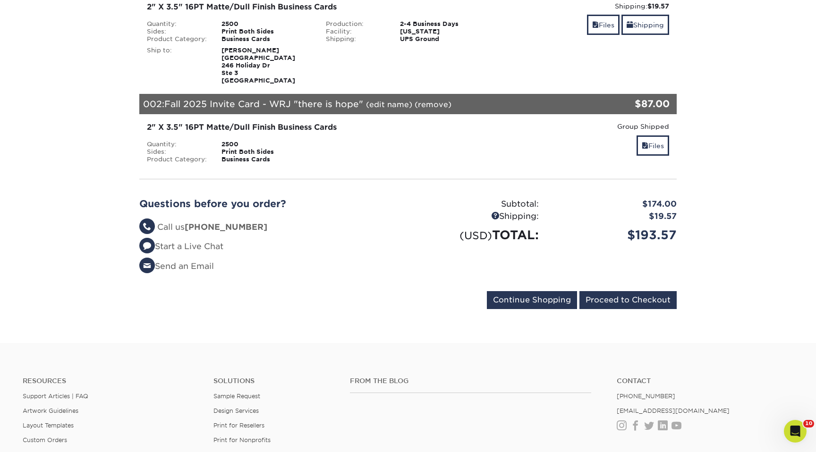
scroll to position [225, 0]
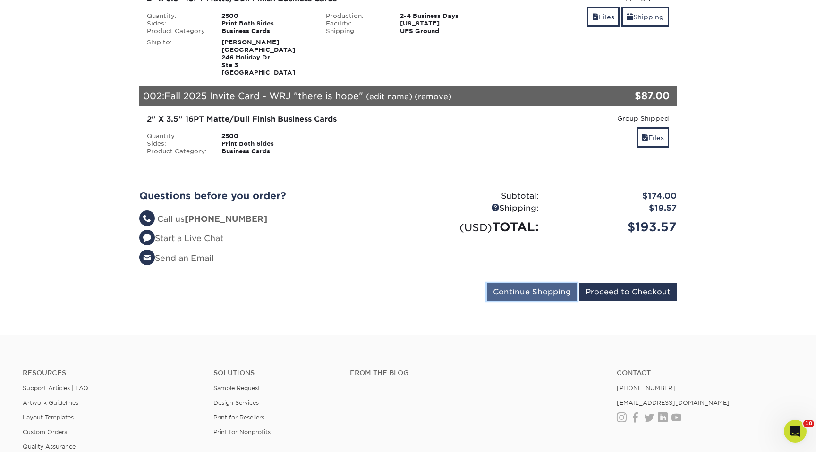
click at [532, 301] on input "Continue Shopping" at bounding box center [532, 292] width 90 height 18
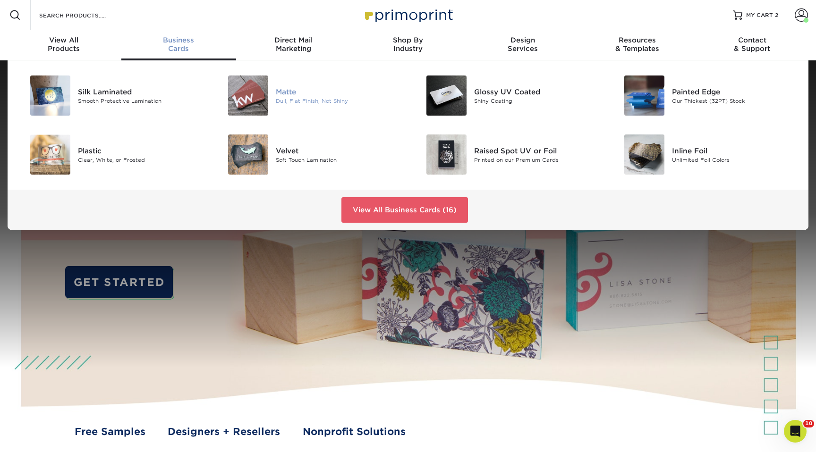
click at [293, 93] on div "Matte" at bounding box center [338, 91] width 125 height 10
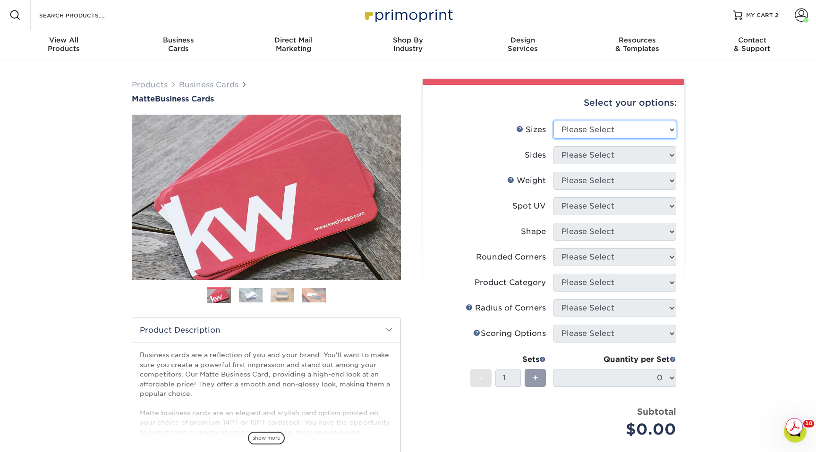
click at [634, 131] on select "Please Select 1.5" x 3.5" - Mini 1.75" x 3.5" - Mini 2" x 2" - Square 2" x 3" -…" at bounding box center [614, 130] width 123 height 18
select select "2.00x3.50"
click at [553, 121] on select "Please Select 1.5" x 3.5" - Mini 1.75" x 3.5" - Mini 2" x 2" - Square 2" x 3" -…" at bounding box center [614, 130] width 123 height 18
click at [624, 158] on select "Please Select Print Both Sides Print Front Only" at bounding box center [614, 155] width 123 height 18
select select "13abbda7-1d64-4f25-8bb2-c179b224825d"
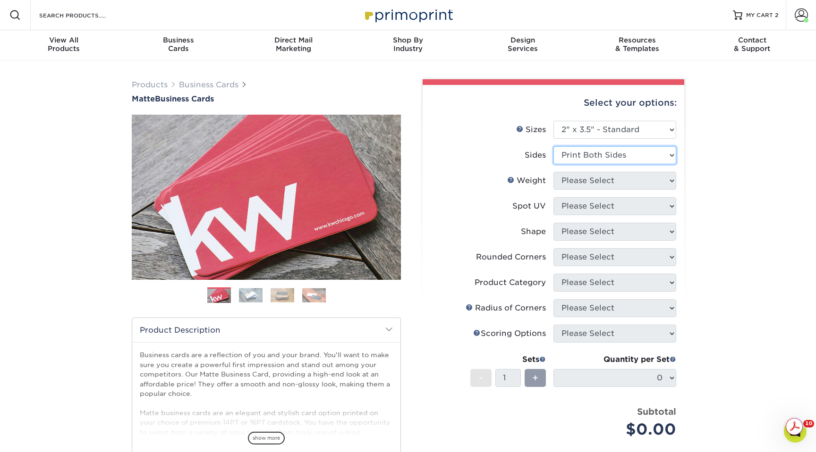
click at [553, 146] on select "Please Select Print Both Sides Print Front Only" at bounding box center [614, 155] width 123 height 18
click at [624, 183] on select "Please Select 16PT 14PT" at bounding box center [614, 181] width 123 height 18
select select "16PT"
click at [553, 172] on select "Please Select 16PT 14PT" at bounding box center [614, 181] width 123 height 18
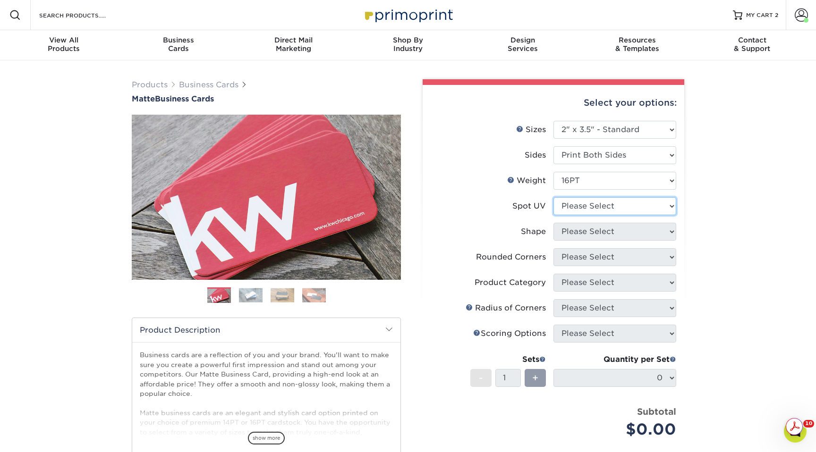
click at [621, 210] on select "Please Select No Spot UV Front and Back (Both Sides) Front Only Back Only" at bounding box center [614, 206] width 123 height 18
select select "3"
click at [553, 197] on select "Please Select No Spot UV Front and Back (Both Sides) Front Only Back Only" at bounding box center [614, 206] width 123 height 18
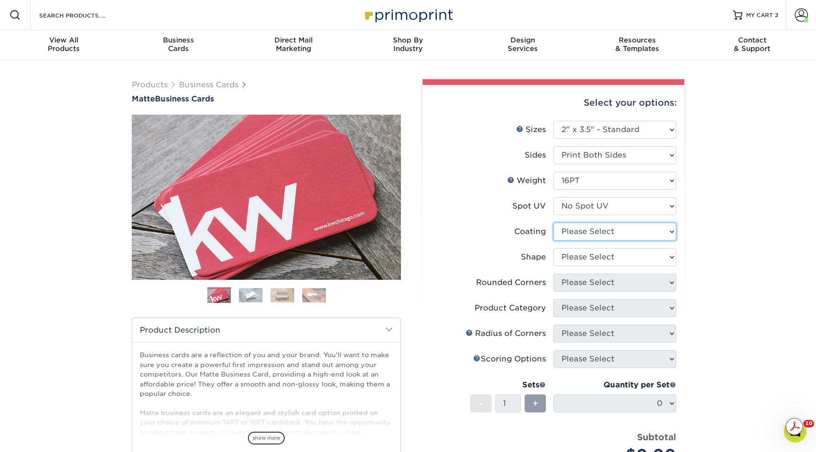
click at [617, 231] on select at bounding box center [614, 232] width 123 height 18
select select "121bb7b5-3b4d-429f-bd8d-bbf80e953313"
click at [553, 223] on select at bounding box center [614, 232] width 123 height 18
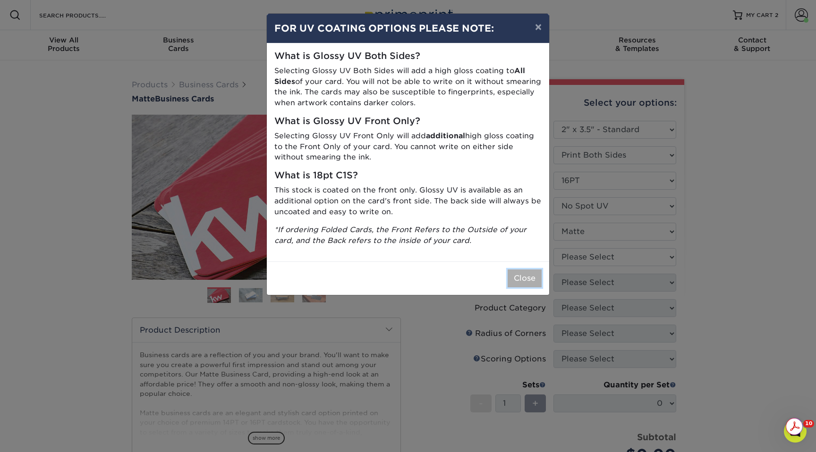
click at [524, 279] on button "Close" at bounding box center [524, 279] width 34 height 18
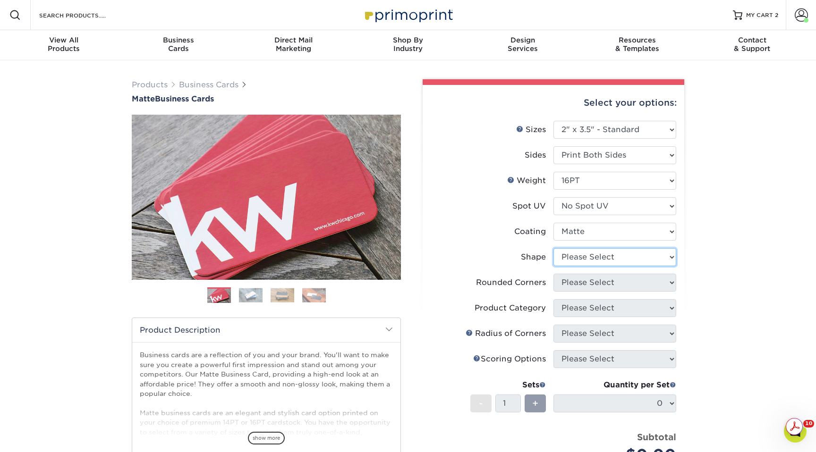
click at [578, 258] on select "Please Select Standard Oval" at bounding box center [614, 257] width 123 height 18
select select "standard"
click at [553, 248] on select "Please Select Standard Oval" at bounding box center [614, 257] width 123 height 18
click at [585, 281] on select "Please Select Yes - Round 2 Corners Yes - Round 4 Corners No" at bounding box center [614, 283] width 123 height 18
select select "0"
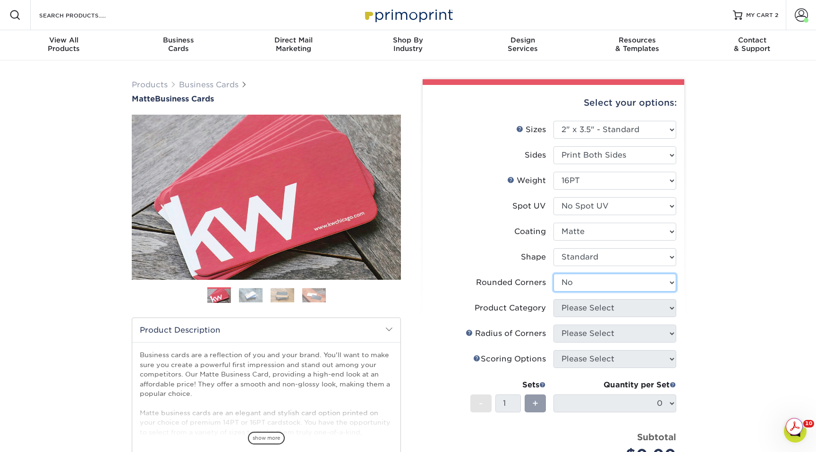
click at [553, 274] on select "Please Select Yes - Round 2 Corners Yes - Round 4 Corners No" at bounding box center [614, 283] width 123 height 18
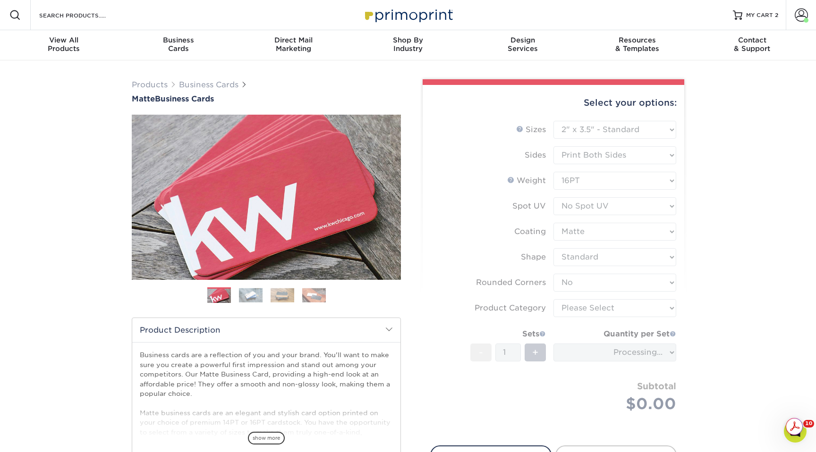
click at [588, 315] on form "Sizes Help Sizes Please Select 1.5" x 3.5" - Mini 1.75" x 3.5" - Mini 2" x 2" -…" at bounding box center [553, 278] width 246 height 314
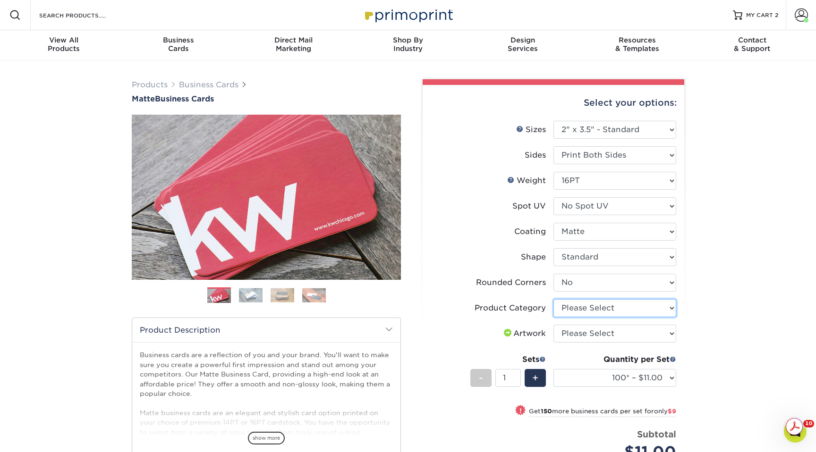
click at [591, 315] on select "Please Select Business Cards" at bounding box center [614, 308] width 123 height 18
select select "3b5148f1-0588-4f88-a218-97bcfdce65c1"
click at [553, 299] on select "Please Select Business Cards" at bounding box center [614, 308] width 123 height 18
click at [592, 331] on select "Please Select I will upload files I need a design - $100" at bounding box center [614, 334] width 123 height 18
select select "upload"
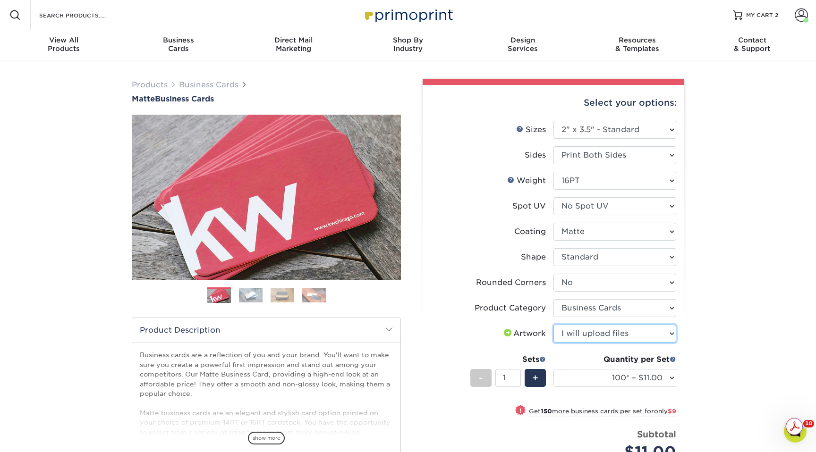
click at [553, 325] on select "Please Select I will upload files I need a design - $100" at bounding box center [614, 334] width 123 height 18
click at [606, 380] on select "100* – $11.00 250* – $20.00 500 – $39.00 1000 – $49.00 2500 – $87.00 5000 – $16…" at bounding box center [614, 378] width 123 height 18
select select "2500 – $87.00"
click at [553, 369] on select "100* – $11.00 250* – $20.00 500 – $39.00 1000 – $49.00 2500 – $87.00 5000 – $16…" at bounding box center [614, 378] width 123 height 18
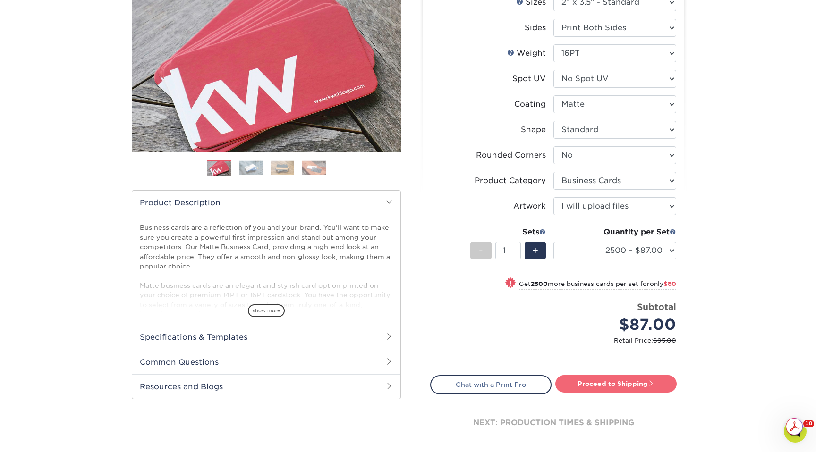
click at [634, 387] on link "Proceed to Shipping" at bounding box center [615, 383] width 121 height 17
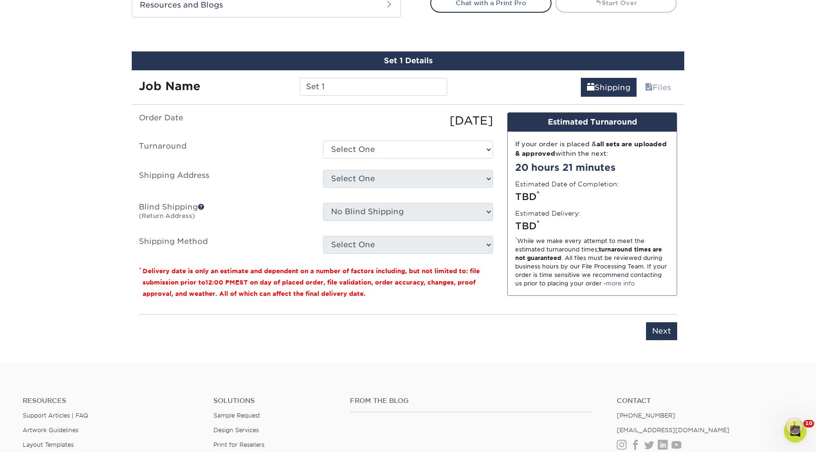
scroll to position [528, 0]
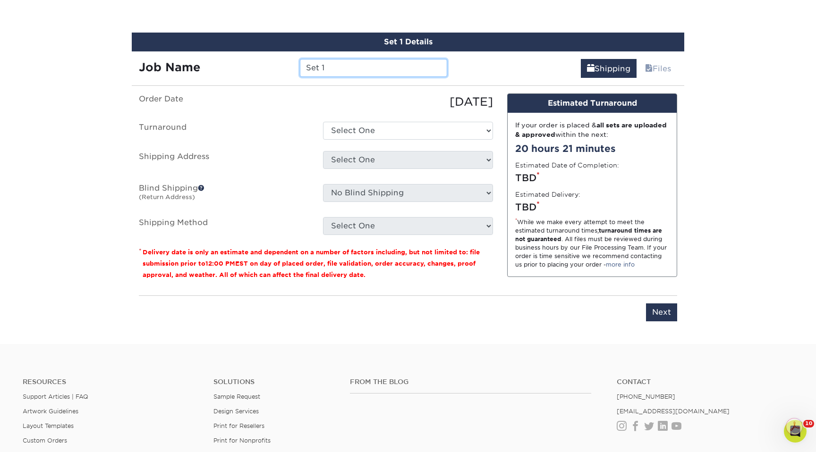
click at [378, 67] on input "Set 1" at bounding box center [373, 68] width 147 height 18
click at [300, 68] on input "Invite Cards" at bounding box center [373, 68] width 147 height 18
click at [420, 68] on input "Fall 2025 Invite Cards" at bounding box center [373, 68] width 147 height 18
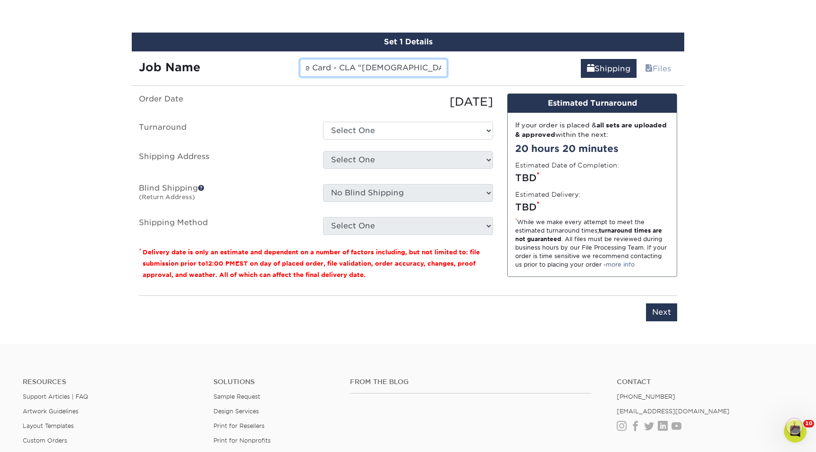
scroll to position [0, 62]
type input "Fall 2025 Invite Card - CLA "church doesn't suck""
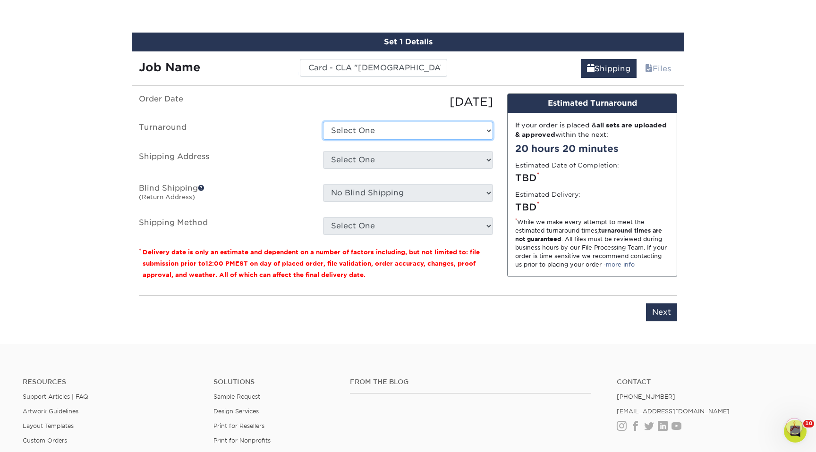
click at [398, 133] on select "Select One 2-4 Business Days 2 Day Next Business Day" at bounding box center [408, 131] width 170 height 18
select select "4ad60ddd-8d1f-48e0-9091-e5898b254fb2"
click at [323, 122] on select "Select One 2-4 Business Days 2 Day Next Business Day" at bounding box center [408, 131] width 170 height 18
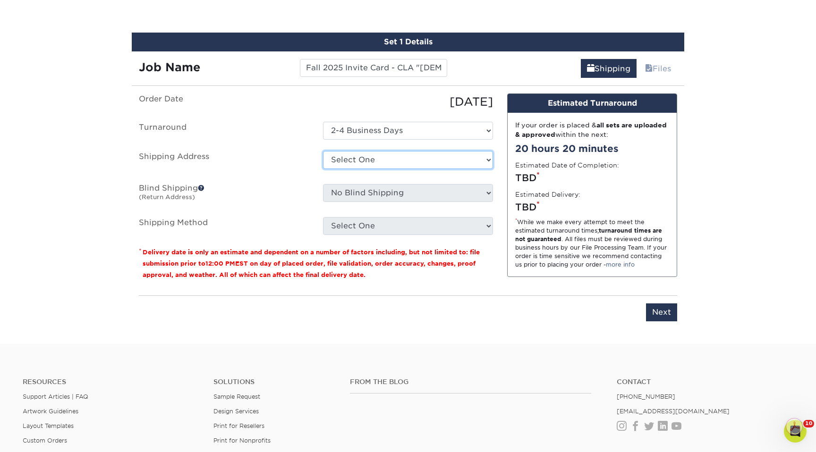
click at [386, 160] on select "Select One [PERSON_NAME] Home Riverbank Church Office WRJ Riverbank Office - Ha…" at bounding box center [408, 160] width 170 height 18
select select "226316"
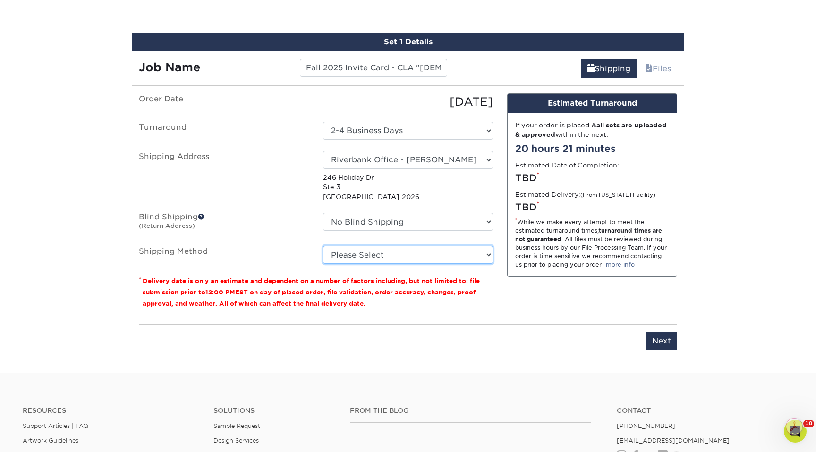
click at [391, 253] on select "Please Select Ground Shipping (+$11.20) 3 Day Shipping Service (+$18.74) 2 Day …" at bounding box center [408, 255] width 170 height 18
select select "03"
click at [323, 246] on select "Please Select Ground Shipping (+$11.20) 3 Day Shipping Service (+$18.74) 2 Day …" at bounding box center [408, 255] width 170 height 18
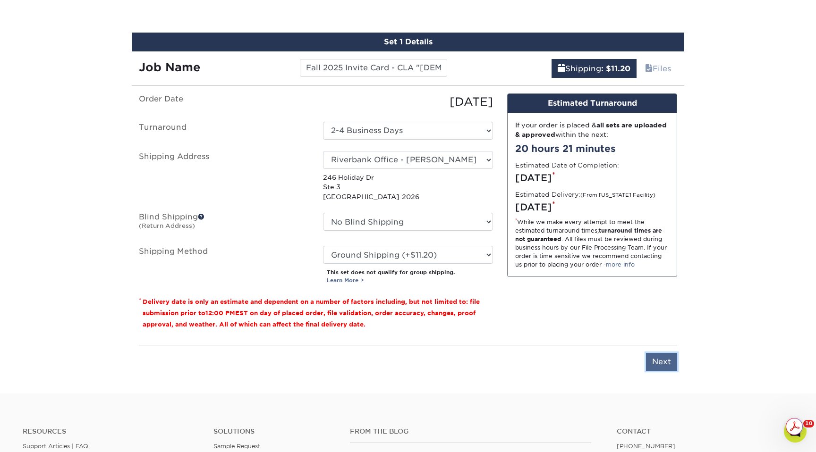
click at [660, 360] on input "Next" at bounding box center [661, 362] width 31 height 18
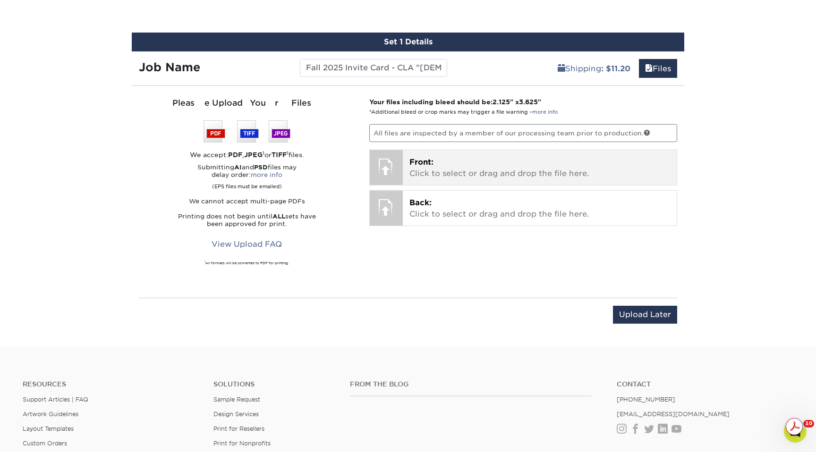
click at [435, 162] on p "Front: Click to select or drag and drop the file here." at bounding box center [539, 168] width 261 height 23
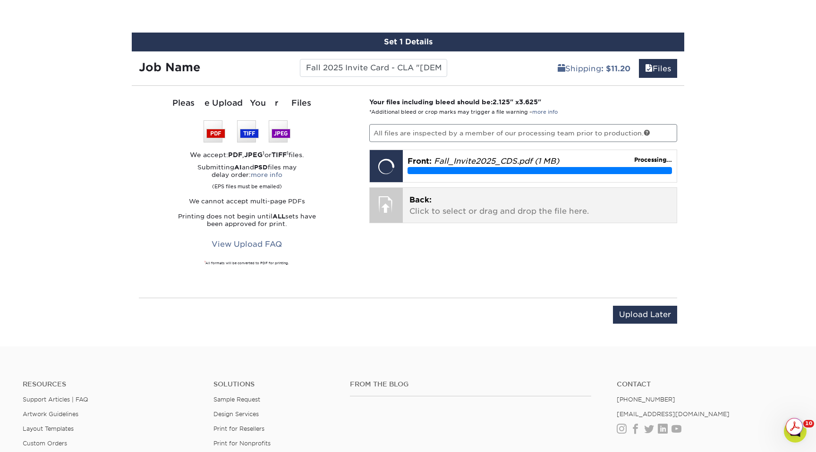
click at [467, 207] on p "Back: Click to select or drag and drop the file here." at bounding box center [539, 205] width 261 height 23
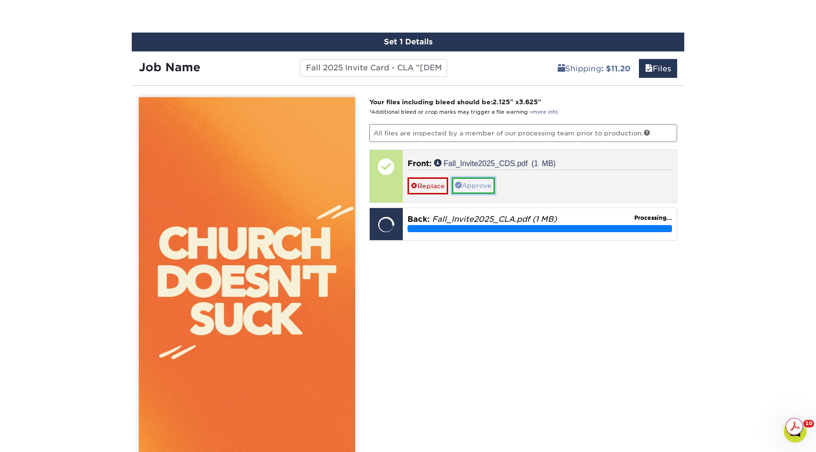
click at [477, 186] on link "Approve" at bounding box center [473, 186] width 43 height 16
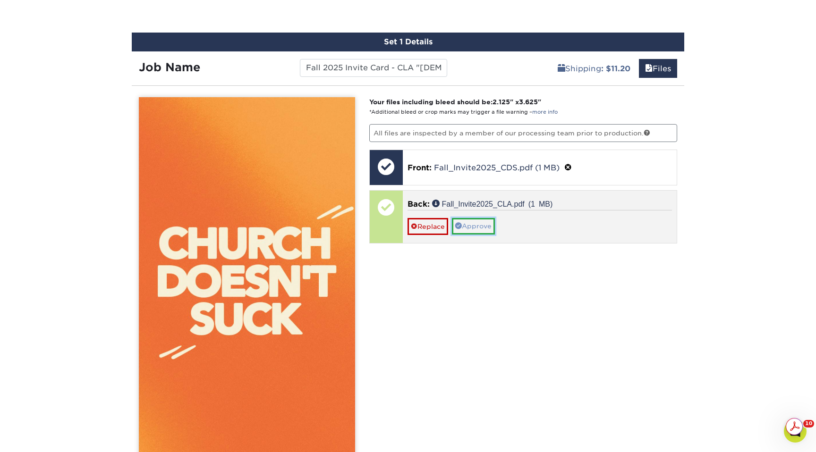
click at [489, 224] on link "Approve" at bounding box center [473, 226] width 43 height 16
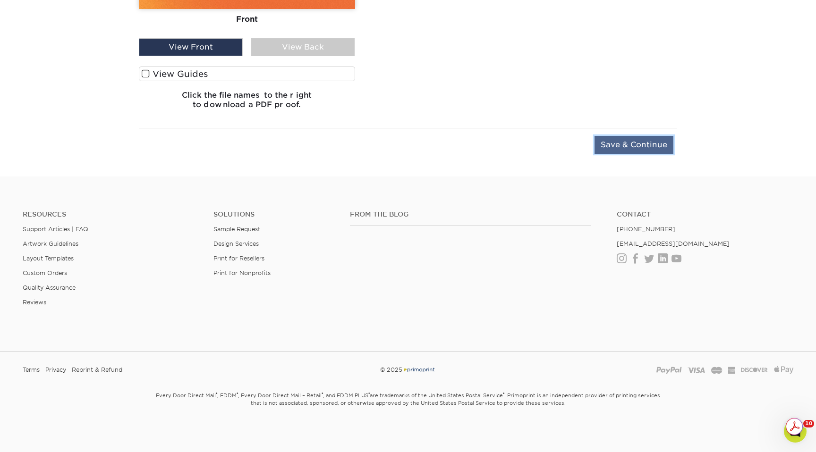
click at [645, 144] on input "Save & Continue" at bounding box center [633, 145] width 79 height 18
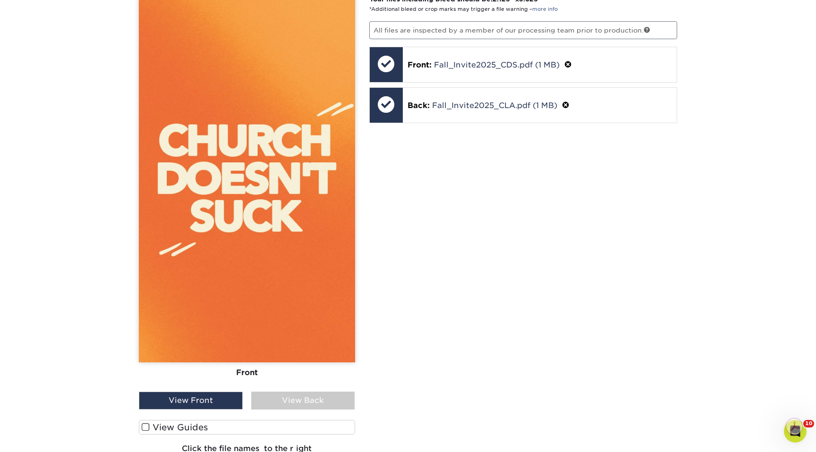
scroll to position [611, 0]
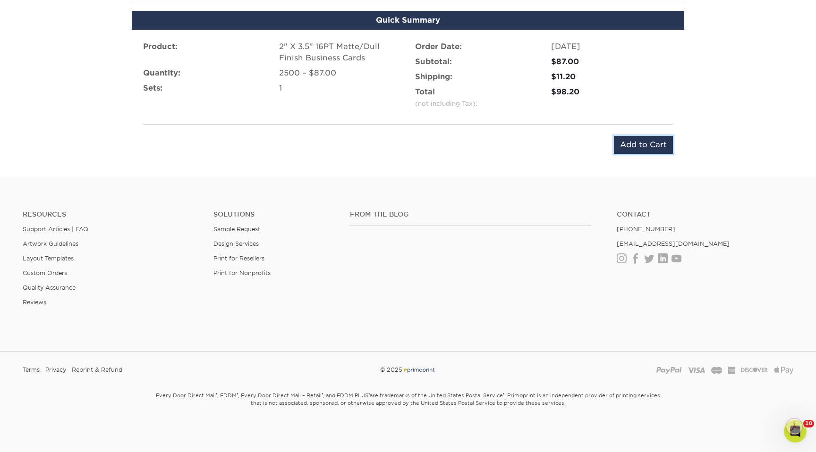
click at [645, 144] on input "Add to Cart" at bounding box center [643, 145] width 59 height 18
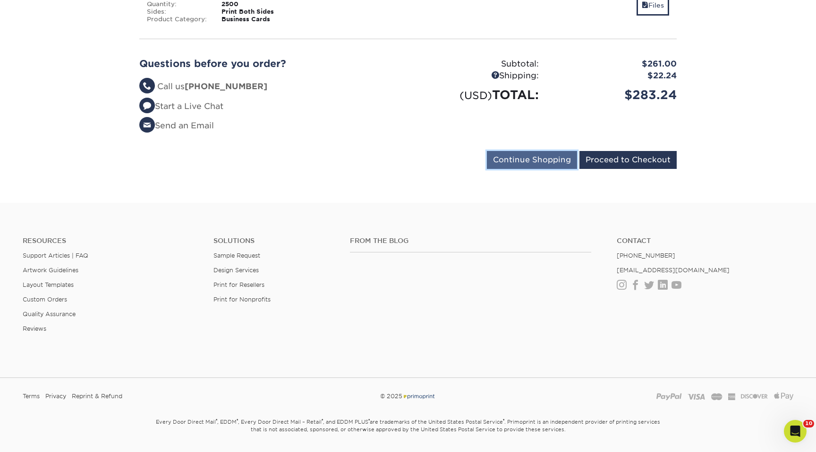
click at [543, 164] on input "Continue Shopping" at bounding box center [532, 160] width 90 height 18
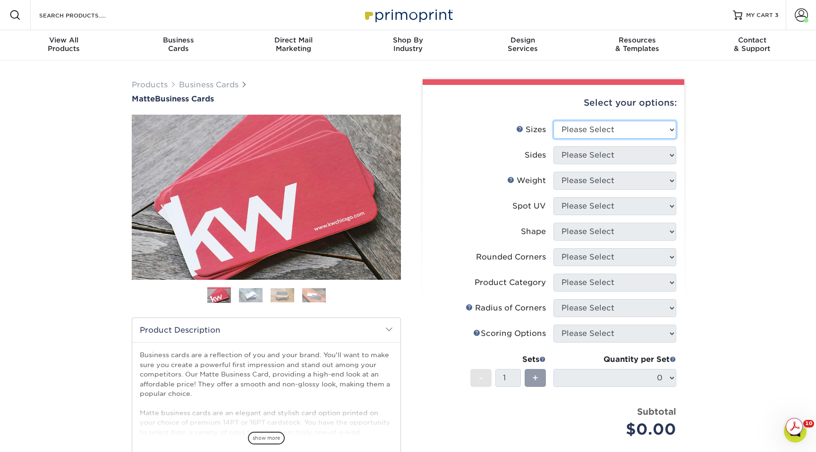
click at [570, 126] on select "Please Select 1.5" x 3.5" - Mini 1.75" x 3.5" - Mini 2" x 2" - Square 2" x 3" -…" at bounding box center [614, 130] width 123 height 18
select select "2.00x3.50"
click at [553, 121] on select "Please Select 1.5" x 3.5" - Mini 1.75" x 3.5" - Mini 2" x 2" - Square 2" x 3" -…" at bounding box center [614, 130] width 123 height 18
click at [584, 157] on select "Please Select Print Both Sides Print Front Only" at bounding box center [614, 155] width 123 height 18
select select "13abbda7-1d64-4f25-8bb2-c179b224825d"
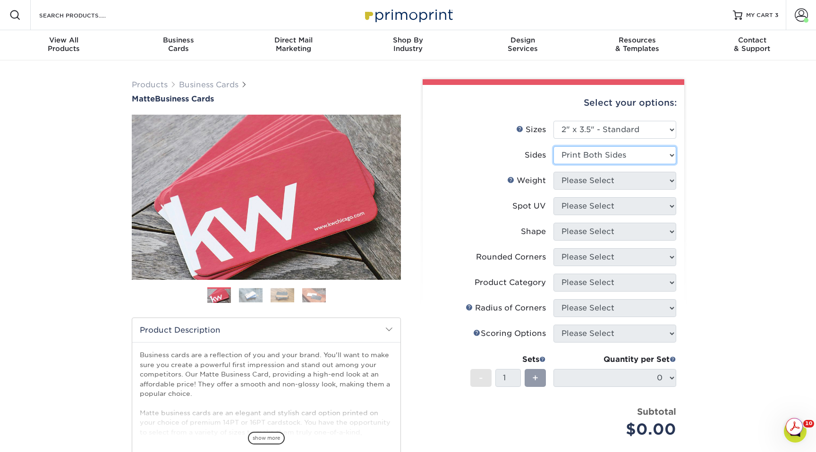
click at [553, 146] on select "Please Select Print Both Sides Print Front Only" at bounding box center [614, 155] width 123 height 18
click at [592, 181] on select "Please Select 16PT 14PT" at bounding box center [614, 181] width 123 height 18
select select "16PT"
click at [553, 172] on select "Please Select 16PT 14PT" at bounding box center [614, 181] width 123 height 18
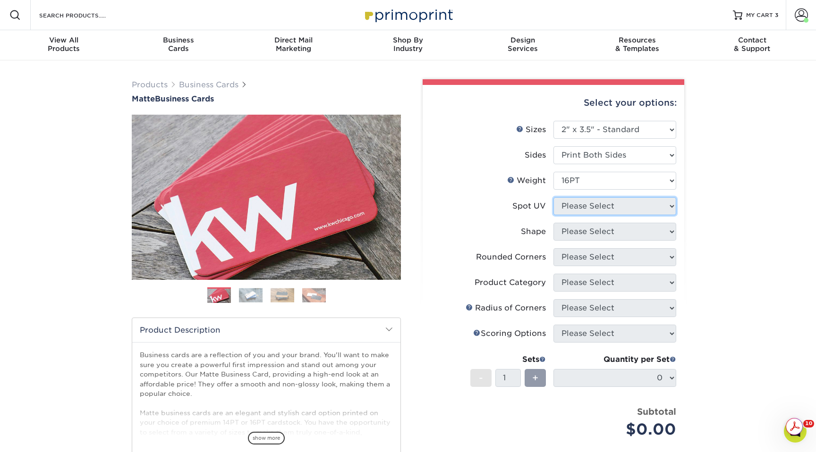
click at [596, 208] on select "Please Select No Spot UV Front and Back (Both Sides) Front Only Back Only" at bounding box center [614, 206] width 123 height 18
select select "3"
click at [553, 197] on select "Please Select No Spot UV Front and Back (Both Sides) Front Only Back Only" at bounding box center [614, 206] width 123 height 18
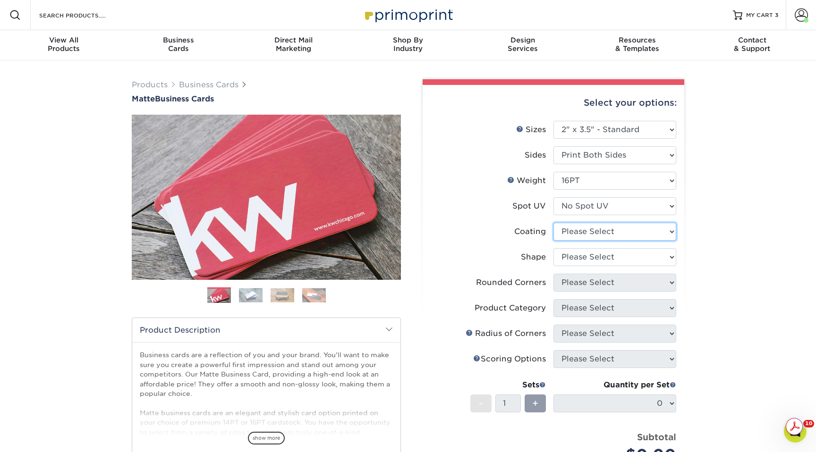
click at [599, 229] on select at bounding box center [614, 232] width 123 height 18
select select "121bb7b5-3b4d-429f-bd8d-bbf80e953313"
click at [553, 223] on select at bounding box center [614, 232] width 123 height 18
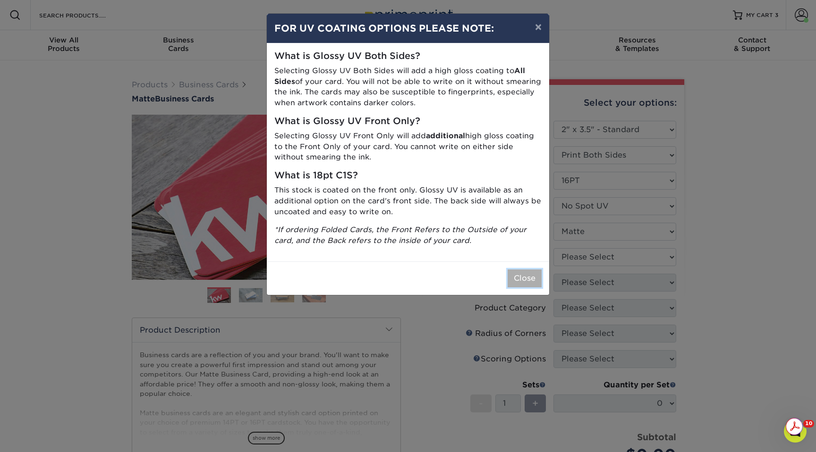
click at [517, 286] on button "Close" at bounding box center [524, 279] width 34 height 18
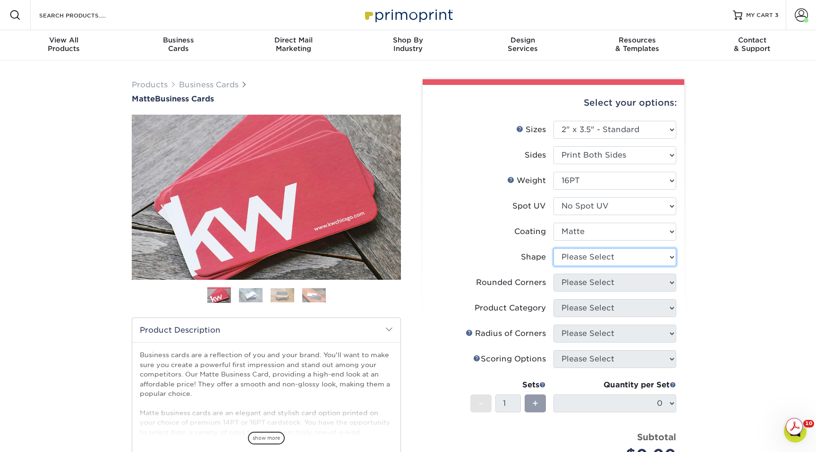
click at [570, 261] on select "Please Select Standard Oval" at bounding box center [614, 257] width 123 height 18
select select "standard"
click at [553, 248] on select "Please Select Standard Oval" at bounding box center [614, 257] width 123 height 18
click at [585, 292] on li "Rounded Corners Please Select Yes - Round 2 Corners Yes - Round 4 Corners No" at bounding box center [553, 286] width 245 height 25
click at [585, 287] on select "Please Select Yes - Round 2 Corners Yes - Round 4 Corners No" at bounding box center [614, 283] width 123 height 18
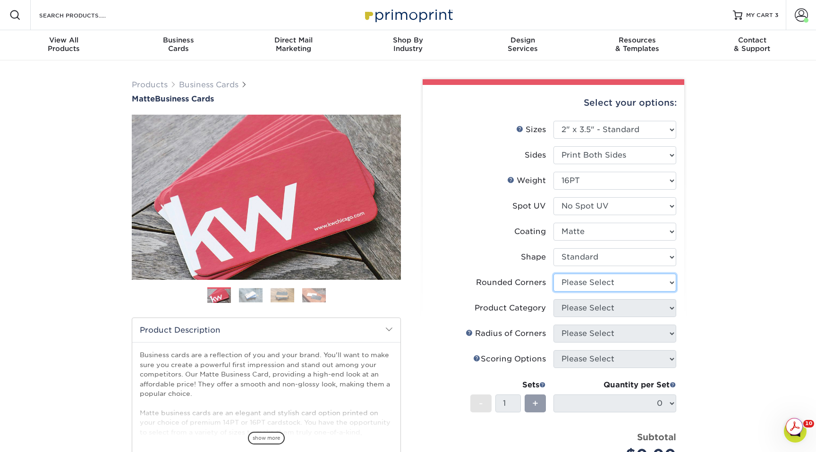
select select "0"
click at [553, 274] on select "Please Select Yes - Round 2 Corners Yes - Round 4 Corners No" at bounding box center [614, 283] width 123 height 18
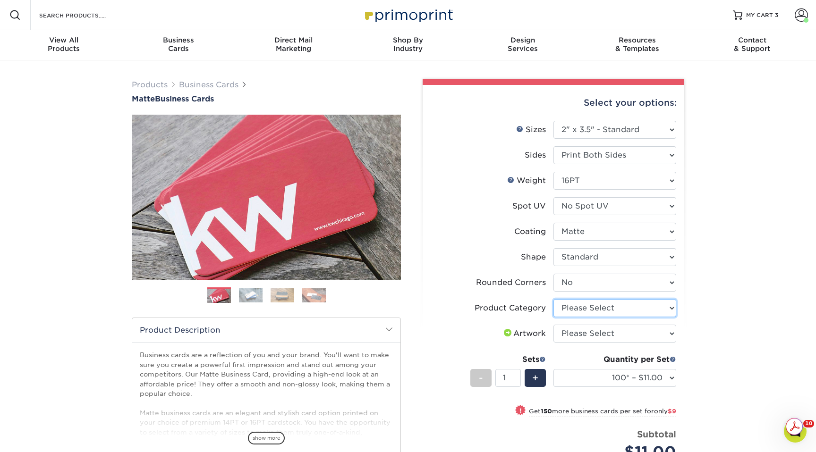
click at [586, 309] on select "Please Select Business Cards" at bounding box center [614, 308] width 123 height 18
select select "3b5148f1-0588-4f88-a218-97bcfdce65c1"
click at [553, 299] on select "Please Select Business Cards" at bounding box center [614, 308] width 123 height 18
click at [588, 328] on select "Please Select I will upload files I need a design - $100" at bounding box center [614, 334] width 123 height 18
select select "upload"
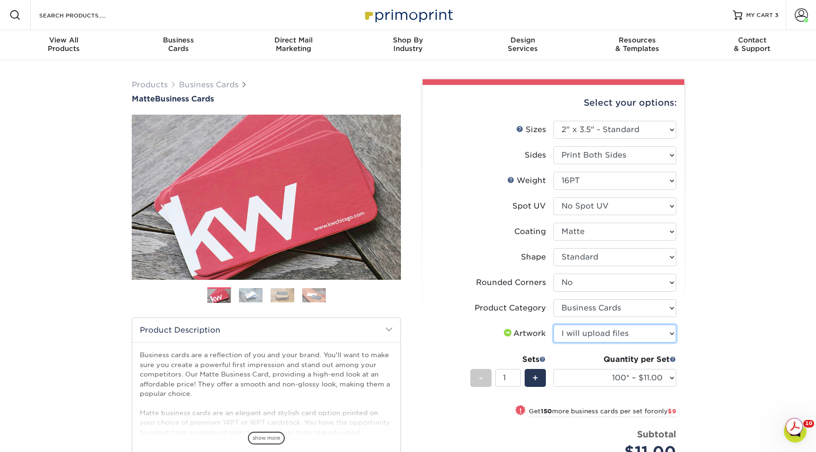
click at [553, 325] on select "Please Select I will upload files I need a design - $100" at bounding box center [614, 334] width 123 height 18
click at [594, 371] on select "100* – $11.00 250* – $20.00 500 – $39.00 1000 – $49.00 2500 – $87.00 5000 – $16…" at bounding box center [614, 378] width 123 height 18
select select "2500 – $87.00"
click at [553, 369] on select "100* – $11.00 250* – $20.00 500 – $39.00 1000 – $49.00 2500 – $87.00 5000 – $16…" at bounding box center [614, 378] width 123 height 18
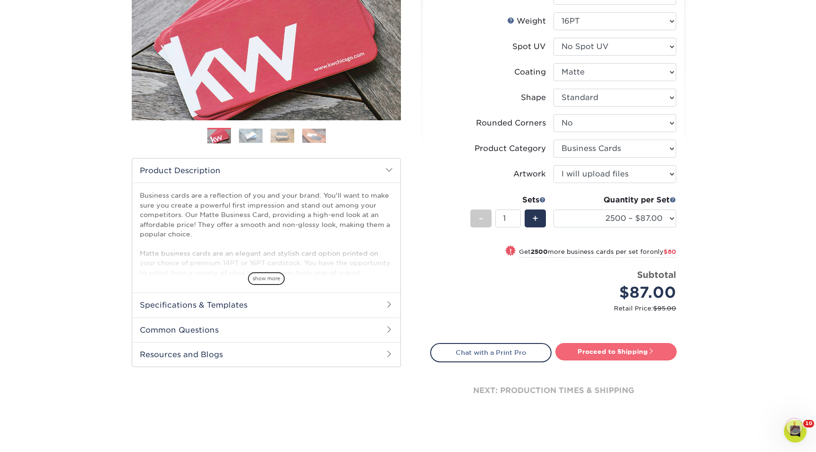
click at [595, 356] on link "Proceed to Shipping" at bounding box center [615, 351] width 121 height 17
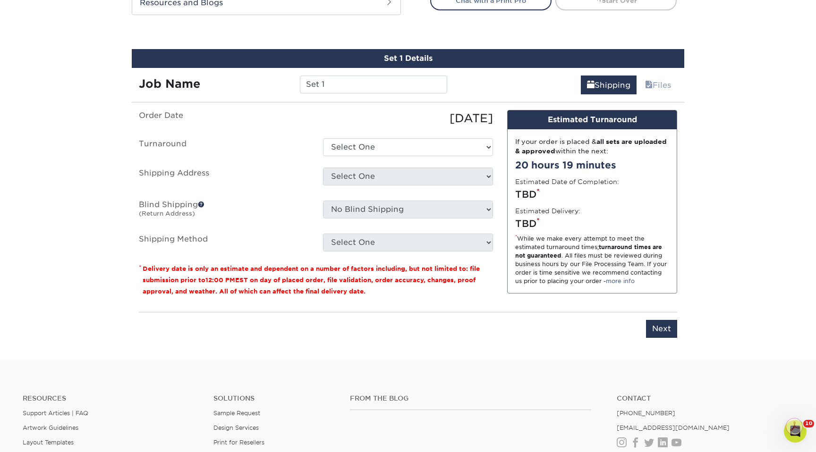
scroll to position [528, 0]
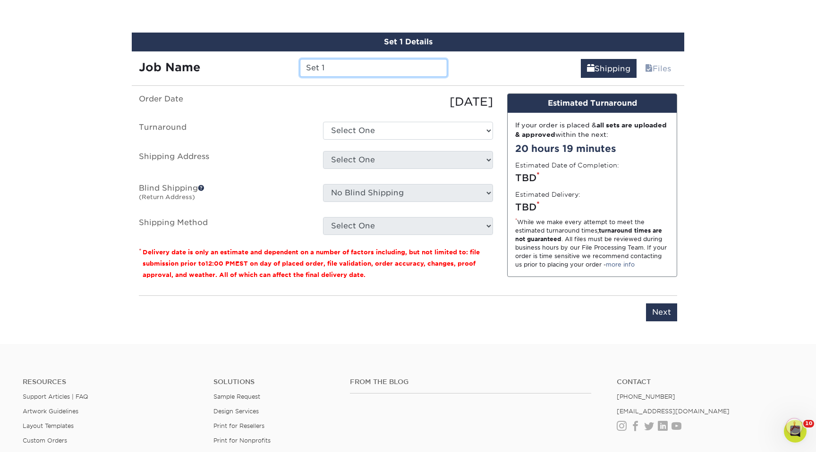
click at [394, 69] on input "Set 1" at bounding box center [373, 68] width 147 height 18
click at [394, 68] on input "Set 1" at bounding box center [373, 68] width 147 height 18
click at [321, 68] on input "Fall Invite Cards" at bounding box center [373, 68] width 147 height 18
click at [406, 73] on input "Fall 2025 Invite Cards" at bounding box center [373, 68] width 147 height 18
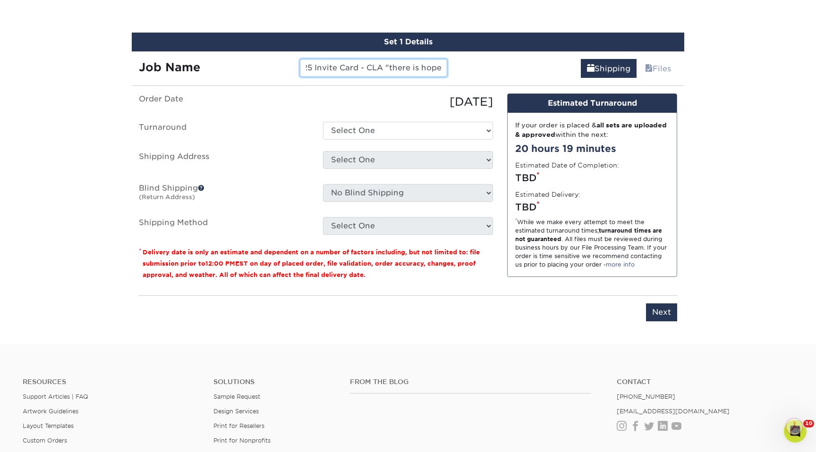
scroll to position [0, 34]
type input "Fall 2025 Invite Card - CLA "there is hope""
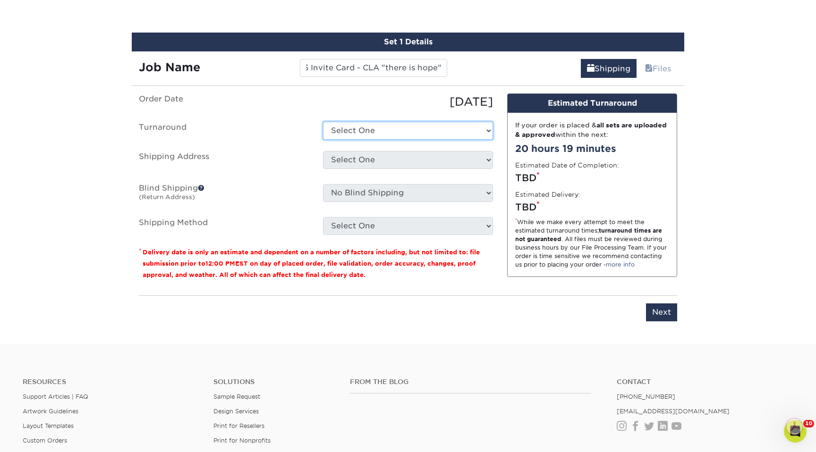
click at [364, 126] on select "Select One 2-4 Business Days 2 Day Next Business Day" at bounding box center [408, 131] width 170 height 18
select select "4ad60ddd-8d1f-48e0-9091-e5898b254fb2"
click at [323, 122] on select "Select One 2-4 Business Days 2 Day Next Business Day" at bounding box center [408, 131] width 170 height 18
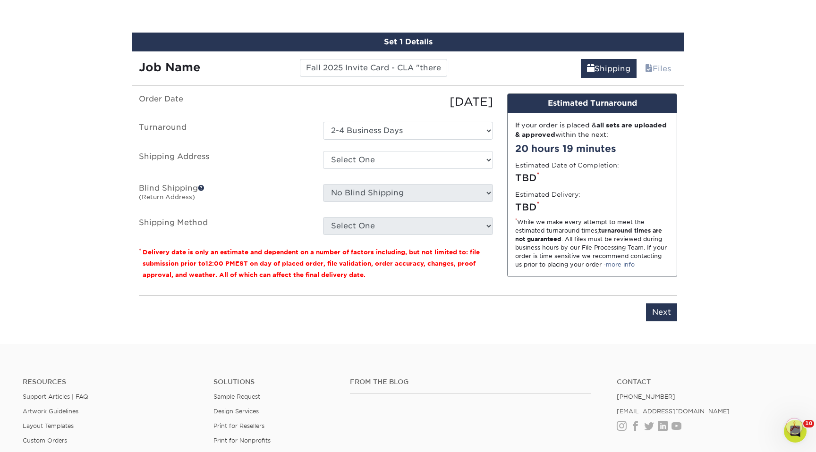
click at [374, 169] on div "Select One Jeremiah Home Riverbank Church Office WRJ Riverbank Office - Hannah …" at bounding box center [408, 162] width 184 height 22
click at [376, 162] on select "Select One Jeremiah Home Riverbank Church Office WRJ Riverbank Office - Hannah …" at bounding box center [408, 160] width 170 height 18
select select "226316"
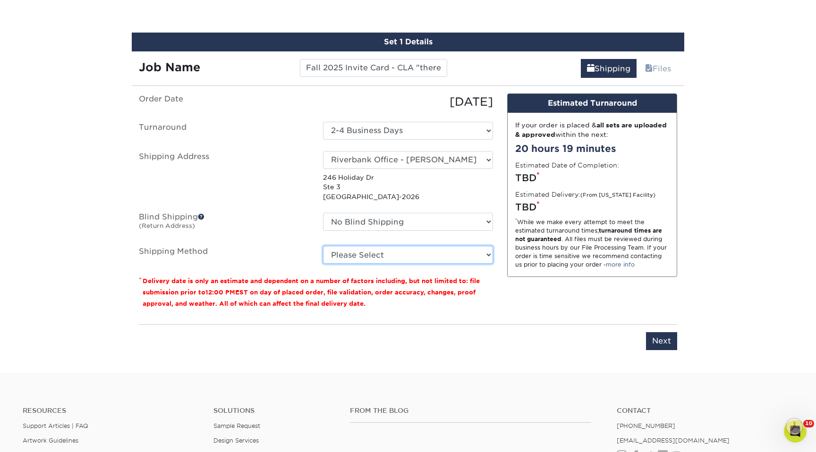
click at [415, 255] on select "Please Select Ground Shipping (+$11.20) 3 Day Shipping Service (+$18.74) 2 Day …" at bounding box center [408, 255] width 170 height 18
select select "03"
click at [323, 246] on select "Please Select Ground Shipping (+$11.20) 3 Day Shipping Service (+$18.74) 2 Day …" at bounding box center [408, 255] width 170 height 18
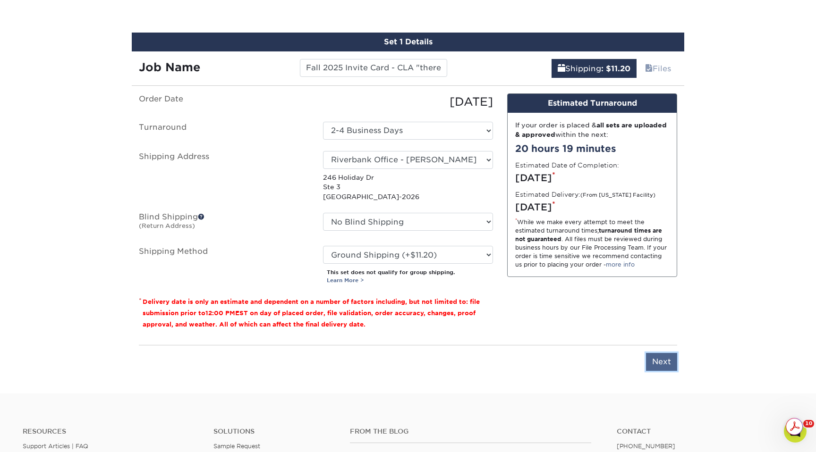
click at [659, 357] on input "Next" at bounding box center [661, 362] width 31 height 18
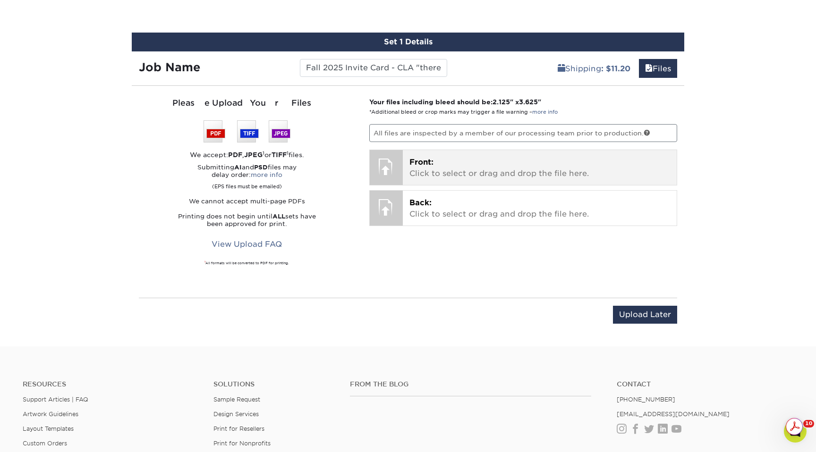
click at [514, 165] on p "Front: Click to select or drag and drop the file here." at bounding box center [539, 168] width 261 height 23
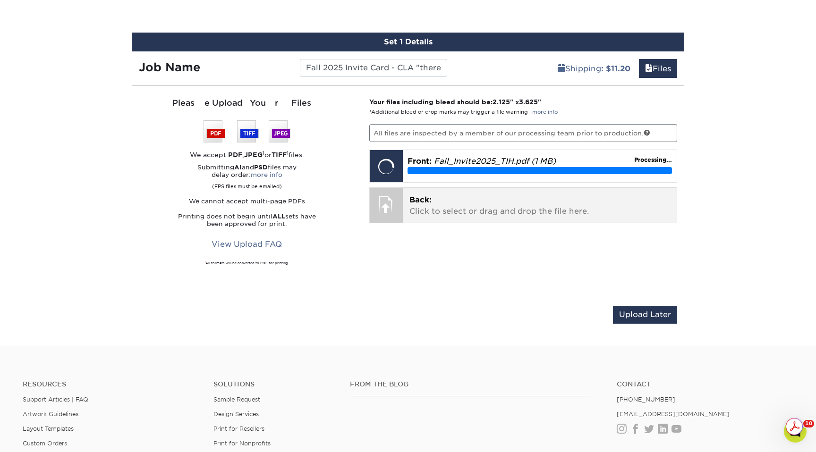
click at [485, 213] on p "Back: Click to select or drag and drop the file here." at bounding box center [539, 205] width 261 height 23
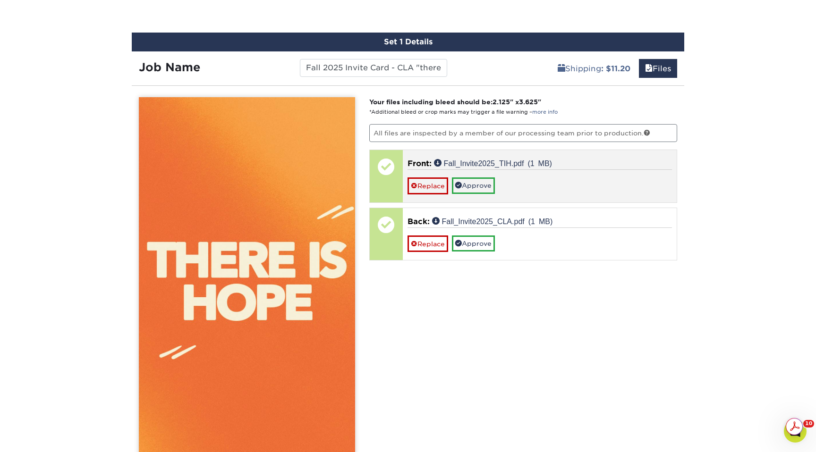
click at [479, 194] on div "Replace Approve" at bounding box center [539, 181] width 265 height 25
click at [478, 186] on link "Approve" at bounding box center [473, 186] width 43 height 16
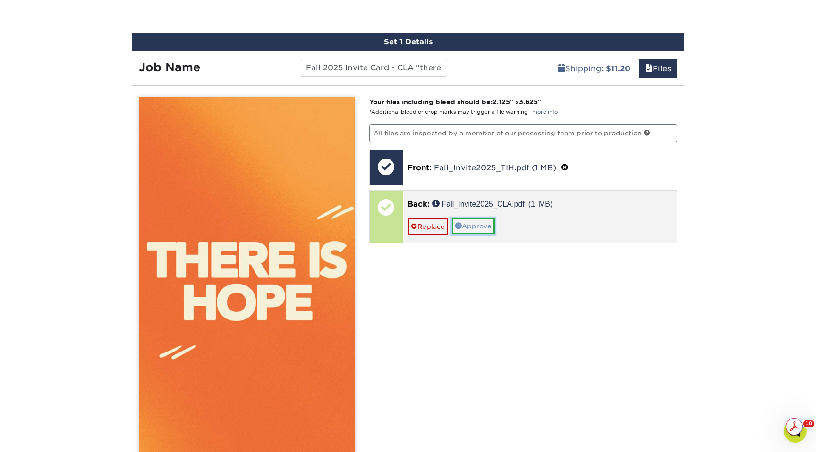
click at [472, 218] on link "Approve" at bounding box center [473, 226] width 43 height 16
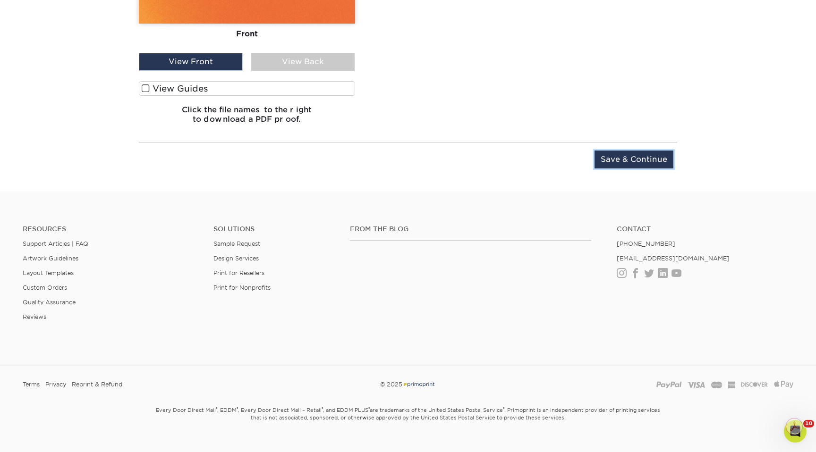
click at [633, 159] on input "Save & Continue" at bounding box center [633, 160] width 79 height 18
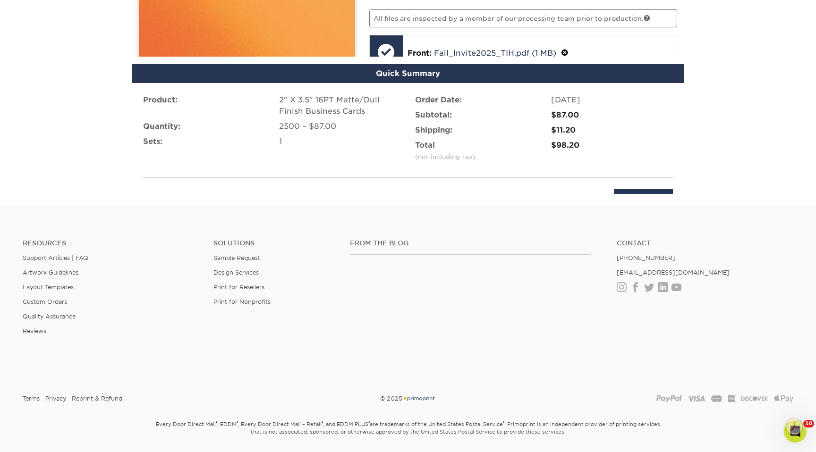
scroll to position [611, 0]
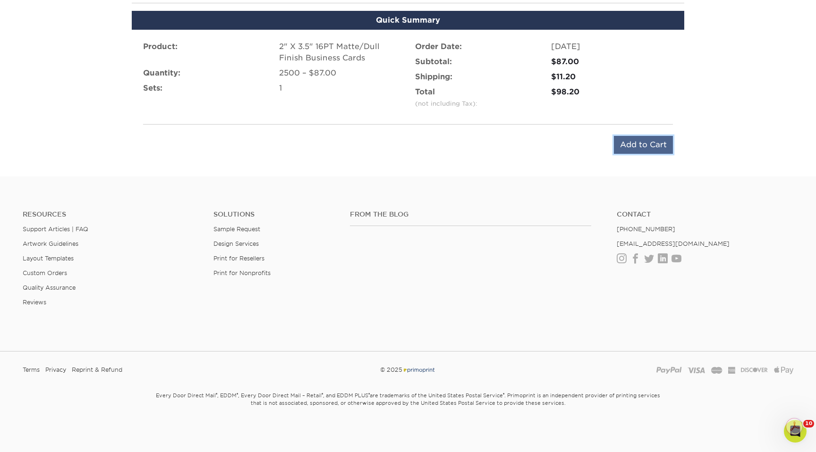
click at [634, 141] on input "Add to Cart" at bounding box center [643, 145] width 59 height 18
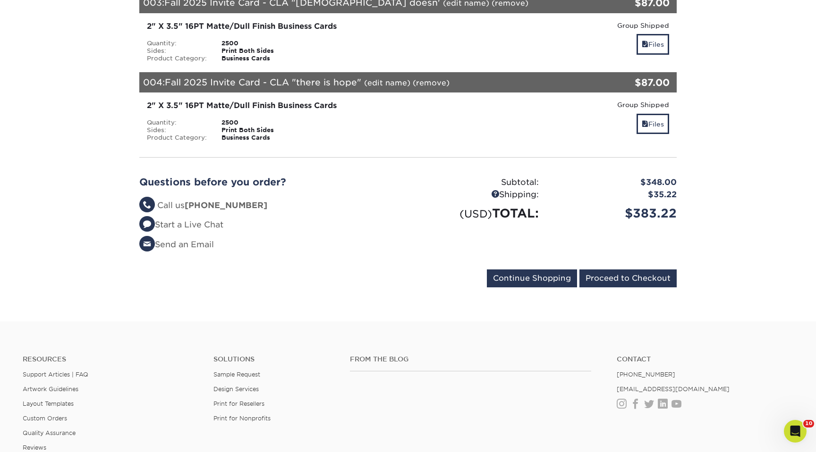
scroll to position [397, 0]
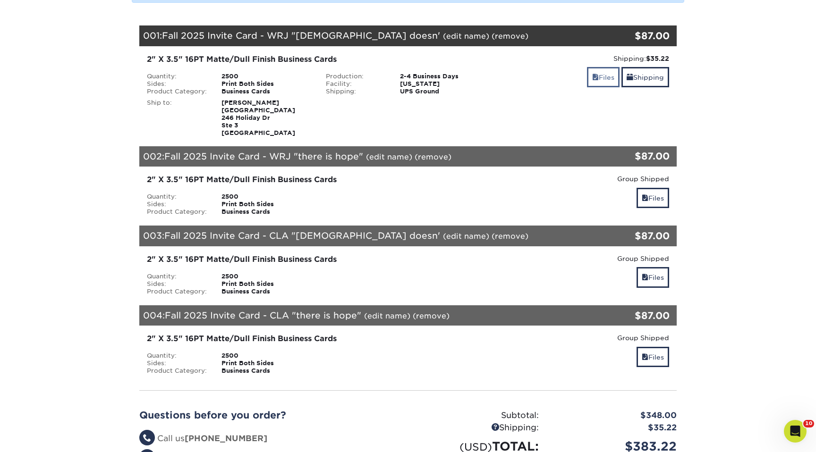
scroll to position [169, 0]
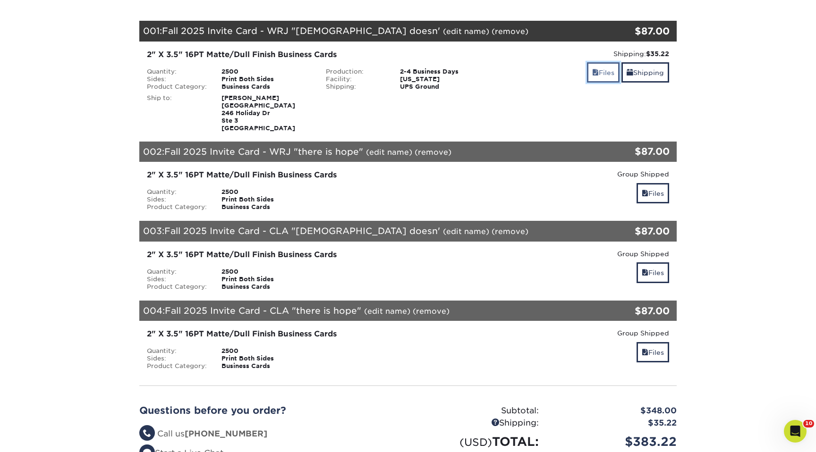
click at [598, 77] on link "Files" at bounding box center [603, 72] width 33 height 20
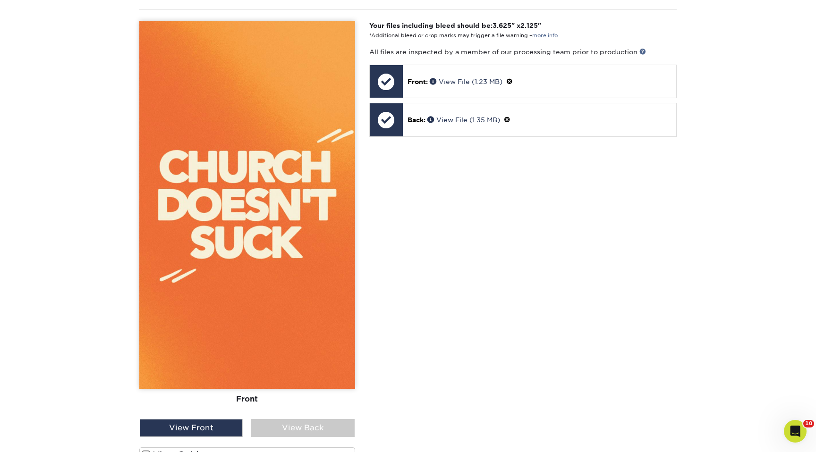
scroll to position [308, 0]
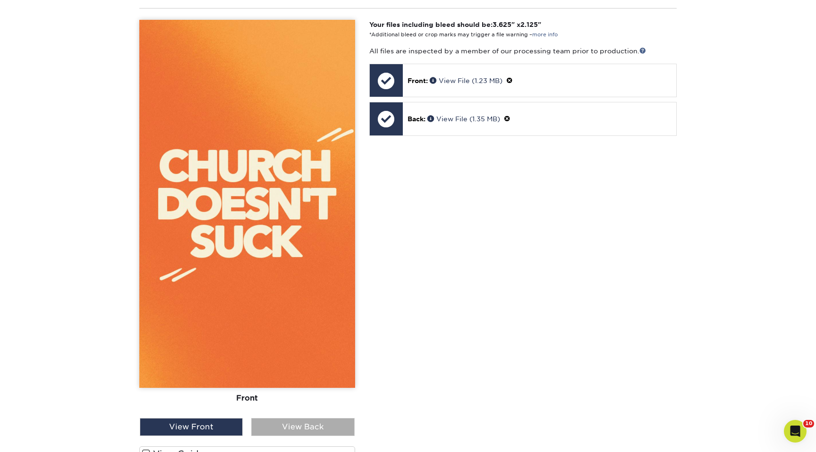
click at [309, 431] on div "View Back" at bounding box center [302, 427] width 103 height 18
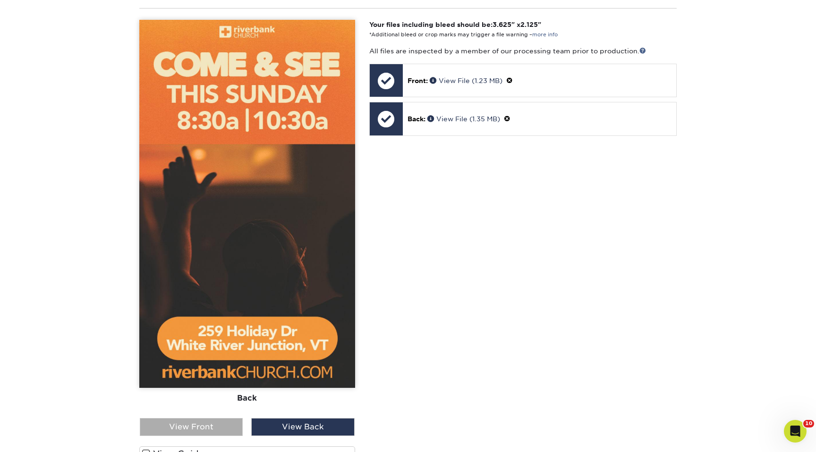
click at [234, 434] on div "View Front" at bounding box center [191, 427] width 103 height 18
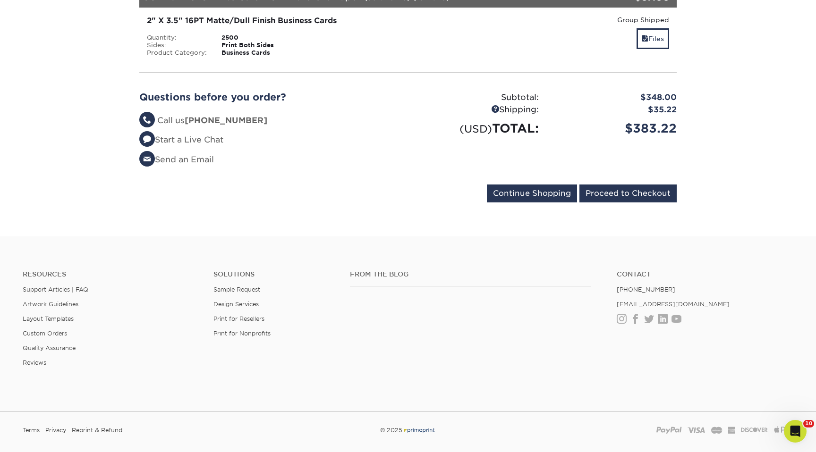
scroll to position [1045, 0]
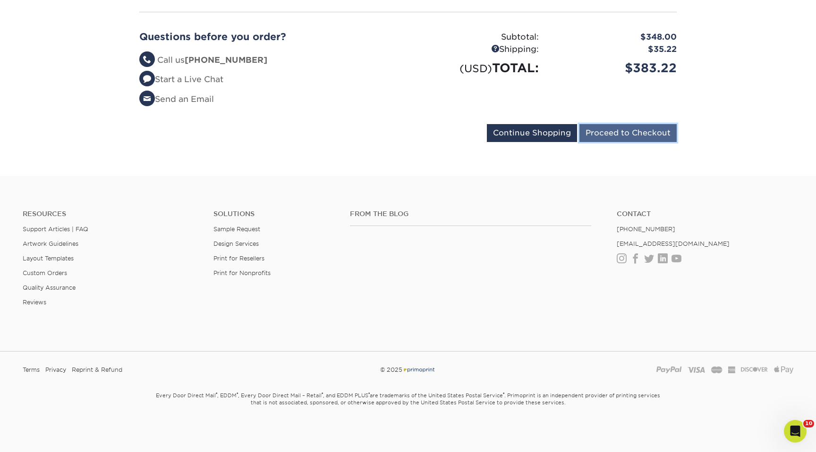
click at [617, 135] on input "Proceed to Checkout" at bounding box center [627, 133] width 97 height 18
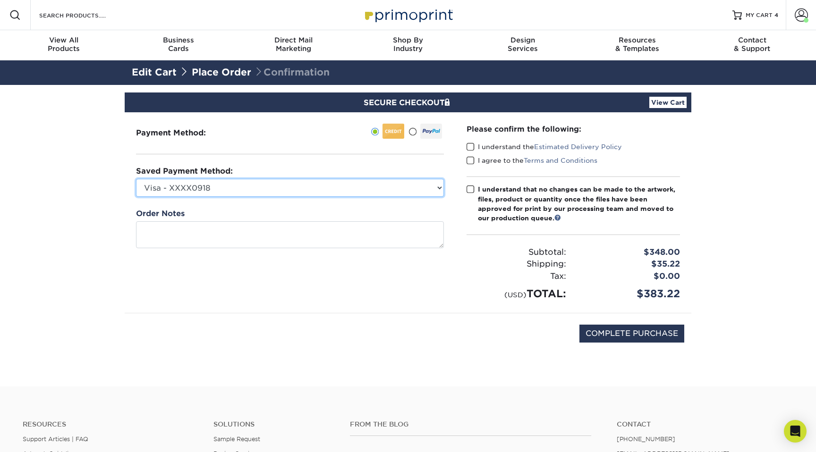
click at [321, 190] on select "Visa - XXXX0918 Visa - XXXX3807 Visa - XXXX3000 Visa - XXXX3000 Visa - XXXX6371…" at bounding box center [290, 188] width 308 height 18
select select "71775"
click at [136, 179] on select "Visa - XXXX0918 Visa - XXXX3807 Visa - XXXX3000 Visa - XXXX3000 Visa - XXXX6371…" at bounding box center [290, 188] width 308 height 18
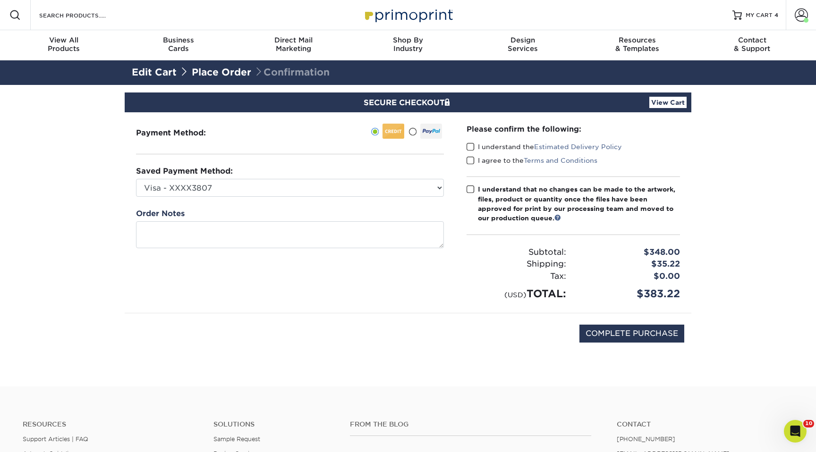
click at [470, 143] on span at bounding box center [470, 147] width 8 height 9
click at [0, 0] on input "I understand the Estimated Delivery Policy" at bounding box center [0, 0] width 0 height 0
click at [470, 158] on span at bounding box center [470, 160] width 8 height 9
click at [0, 0] on input "I agree to the Terms and Conditions" at bounding box center [0, 0] width 0 height 0
click at [471, 188] on span at bounding box center [470, 189] width 8 height 9
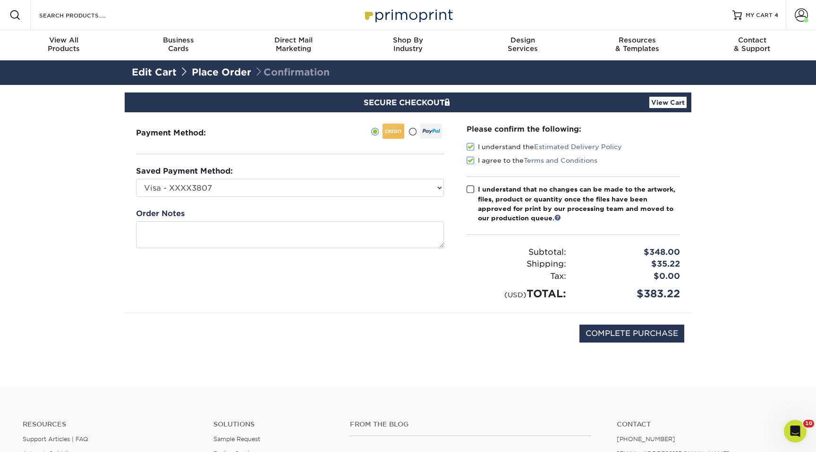
click at [0, 0] on input "I understand that no changes can be made to the artwork, files, product or quan…" at bounding box center [0, 0] width 0 height 0
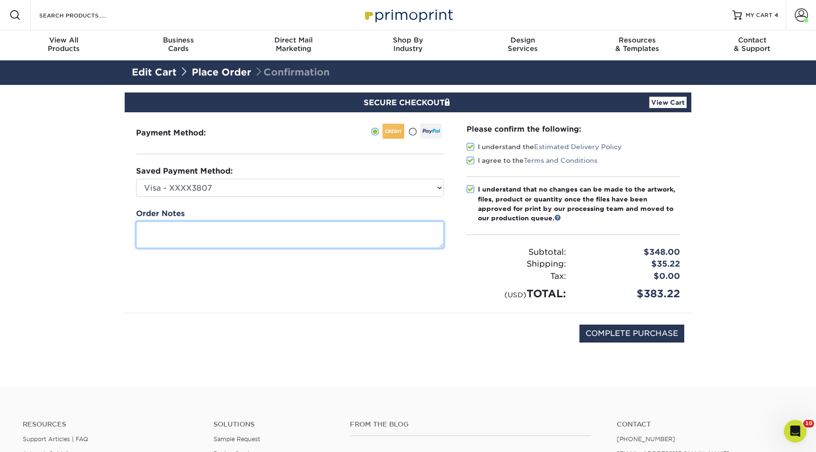
click at [364, 230] on textarea at bounding box center [290, 234] width 308 height 27
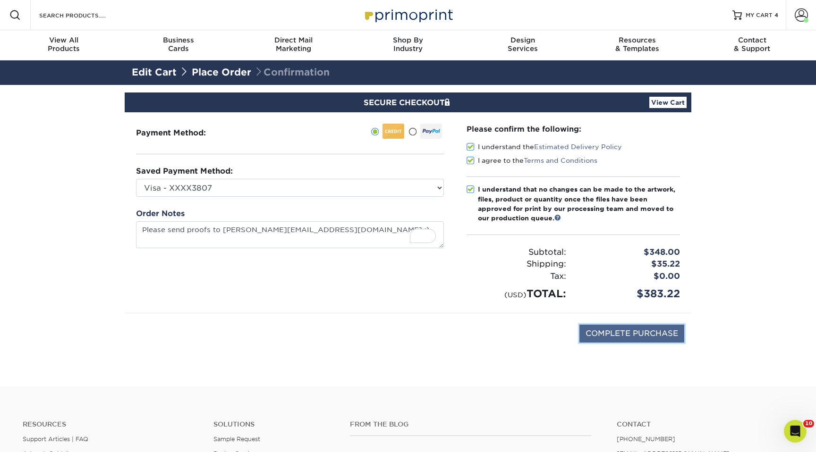
type textarea "Please send proofs to [PERSON_NAME][EMAIL_ADDRESS][DOMAIN_NAME] :"
click at [617, 333] on input "COMPLETE PURCHASE" at bounding box center [631, 334] width 105 height 18
type input "PROCESSING, PLEASE WAIT..."
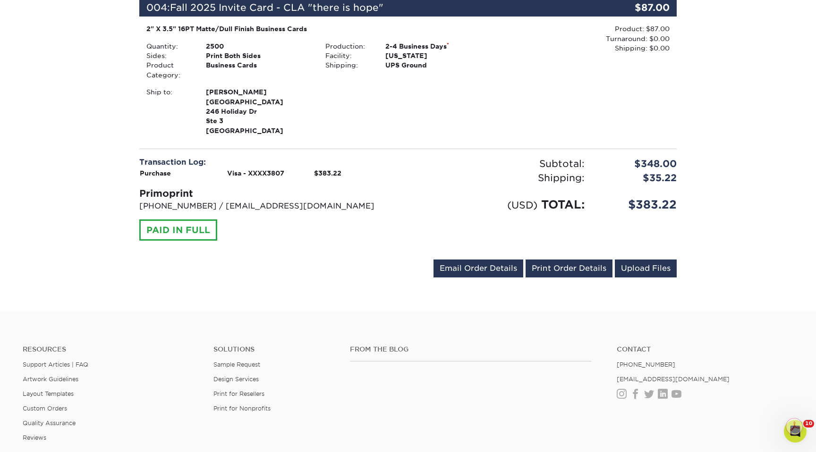
scroll to position [722, 0]
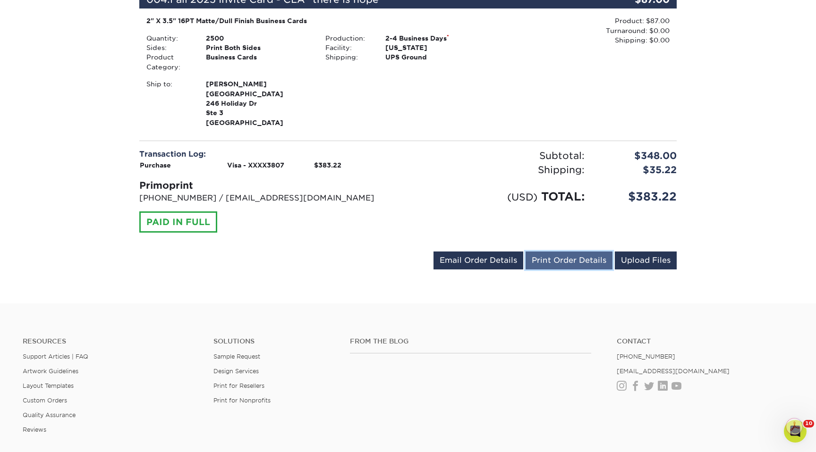
click at [579, 270] on link "Print Order Details" at bounding box center [568, 261] width 87 height 18
